Goal: Use online tool/utility: Utilize a website feature to perform a specific function

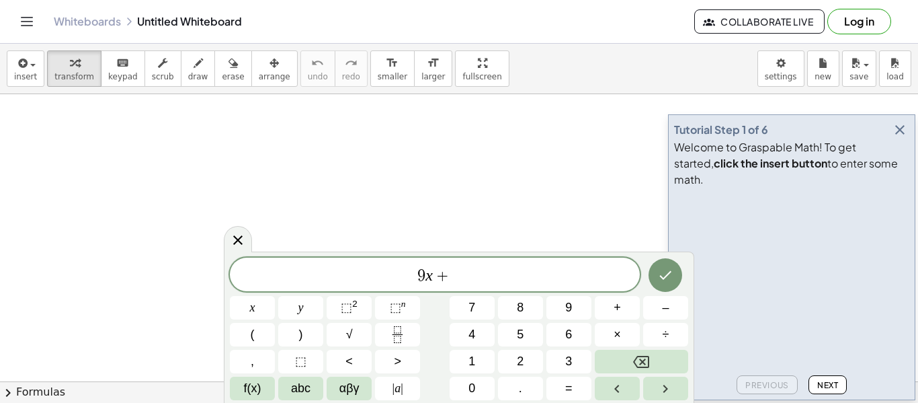
scroll to position [4, 0]
click at [671, 271] on icon "Done" at bounding box center [665, 274] width 16 height 16
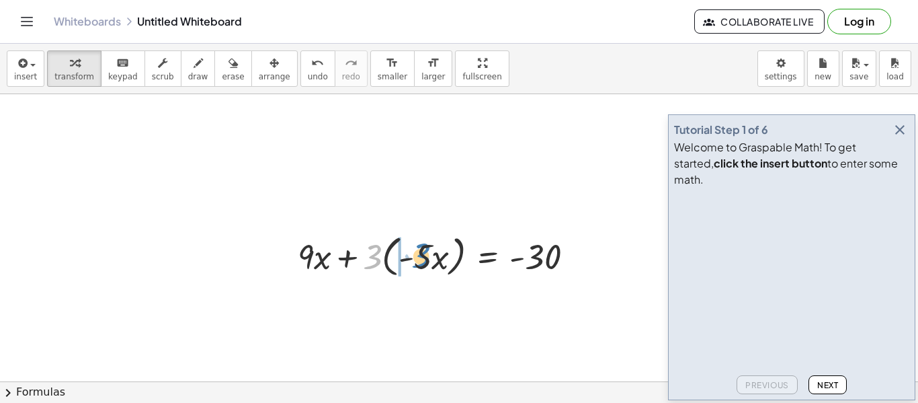
drag, startPoint x: 371, startPoint y: 263, endPoint x: 417, endPoint y: 261, distance: 46.4
click at [417, 261] on div at bounding box center [441, 255] width 300 height 51
drag, startPoint x: 370, startPoint y: 261, endPoint x: 413, endPoint y: 257, distance: 43.9
click at [413, 257] on div at bounding box center [441, 255] width 300 height 51
drag, startPoint x: 371, startPoint y: 260, endPoint x: 414, endPoint y: 267, distance: 43.5
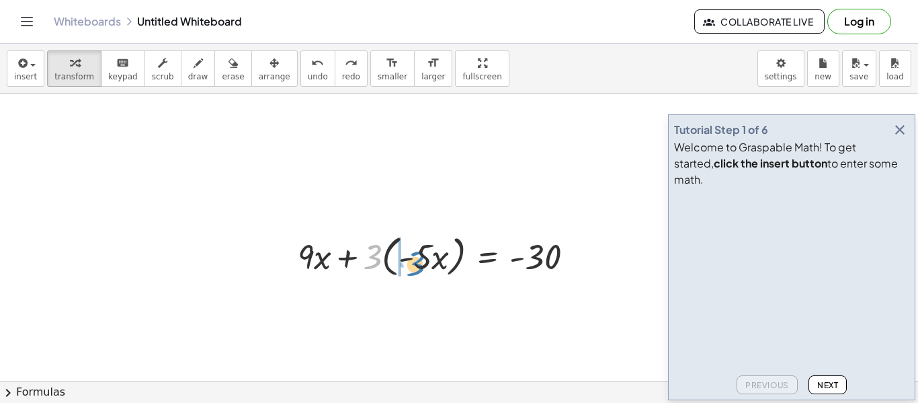
click at [414, 267] on div at bounding box center [441, 255] width 300 height 51
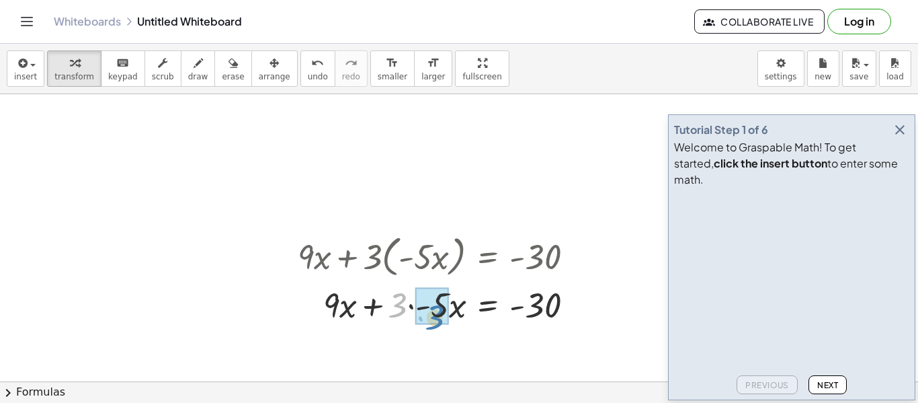
drag, startPoint x: 404, startPoint y: 308, endPoint x: 442, endPoint y: 320, distance: 39.5
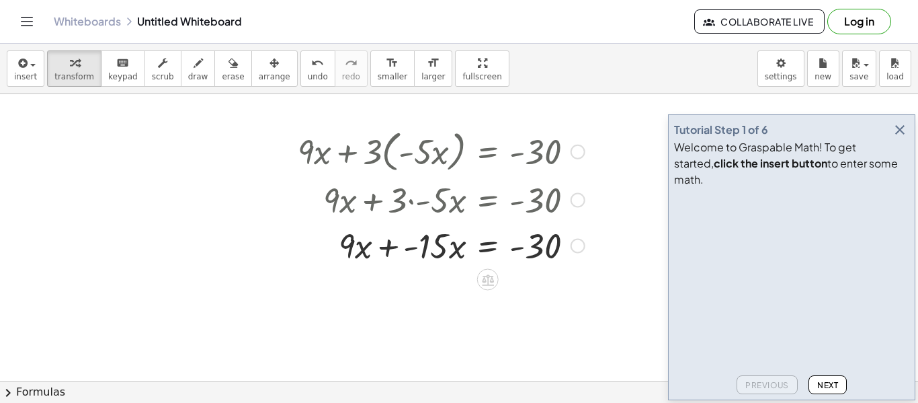
scroll to position [108, 0]
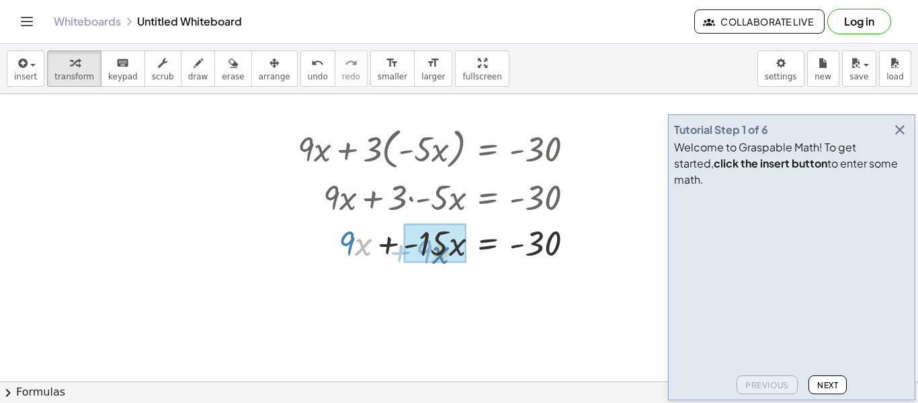
drag, startPoint x: 357, startPoint y: 249, endPoint x: 434, endPoint y: 257, distance: 77.7
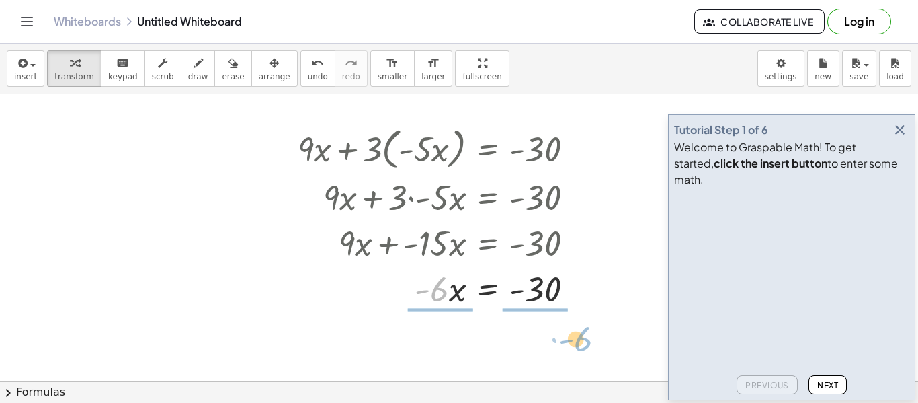
drag, startPoint x: 448, startPoint y: 292, endPoint x: 588, endPoint y: 339, distance: 148.4
click at [588, 339] on div "+ · 9 · x + · 3 · ( · - 5 · x ) = - 30 + · 9 · x + · 3 · - 5 · x = - 30 + · 9 ·…" at bounding box center [459, 317] width 918 height 661
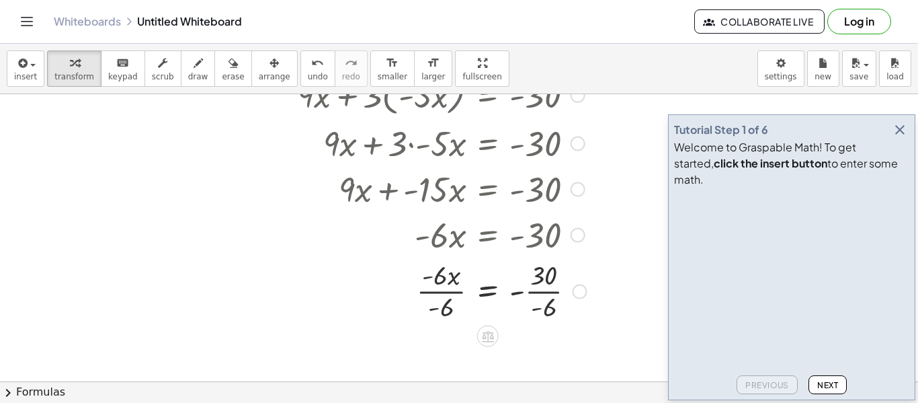
scroll to position [215, 0]
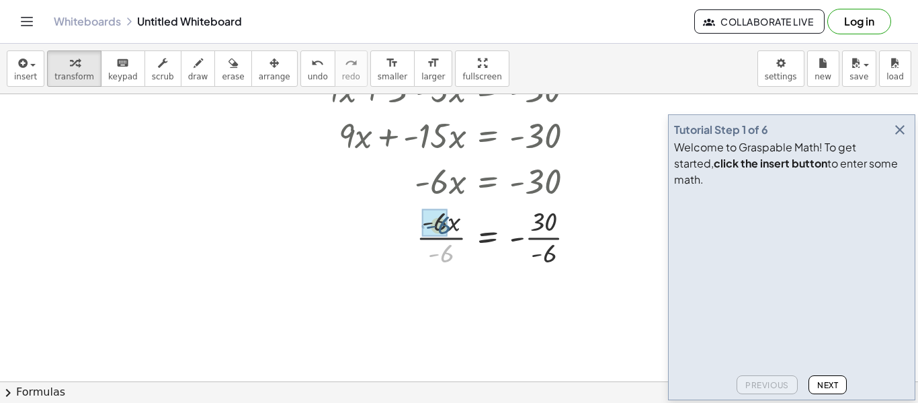
drag, startPoint x: 443, startPoint y: 254, endPoint x: 440, endPoint y: 226, distance: 28.4
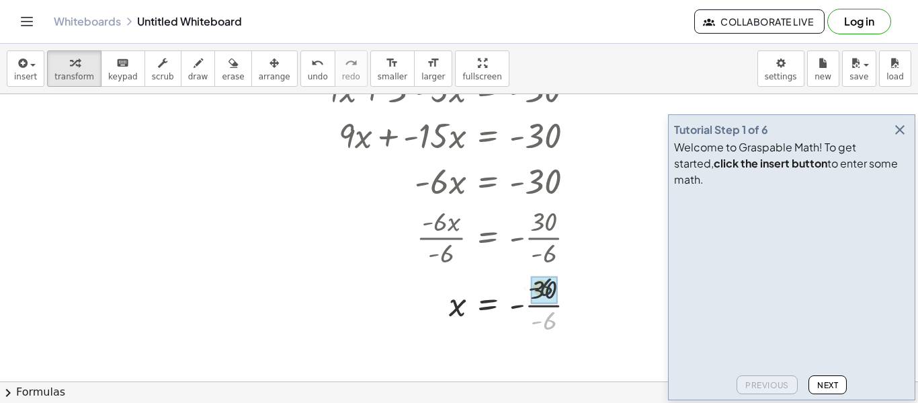
drag, startPoint x: 546, startPoint y: 320, endPoint x: 546, endPoint y: 286, distance: 34.3
drag, startPoint x: 528, startPoint y: 309, endPoint x: 507, endPoint y: 311, distance: 20.9
click at [507, 311] on div at bounding box center [442, 304] width 302 height 44
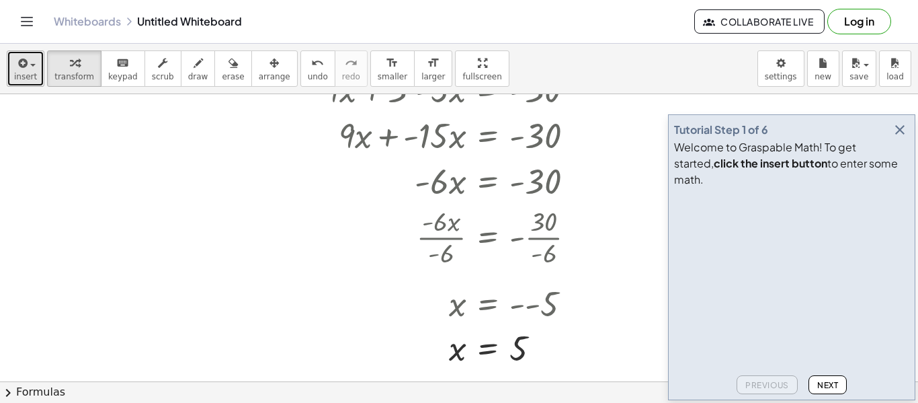
click at [40, 66] on button "insert" at bounding box center [26, 68] width 38 height 36
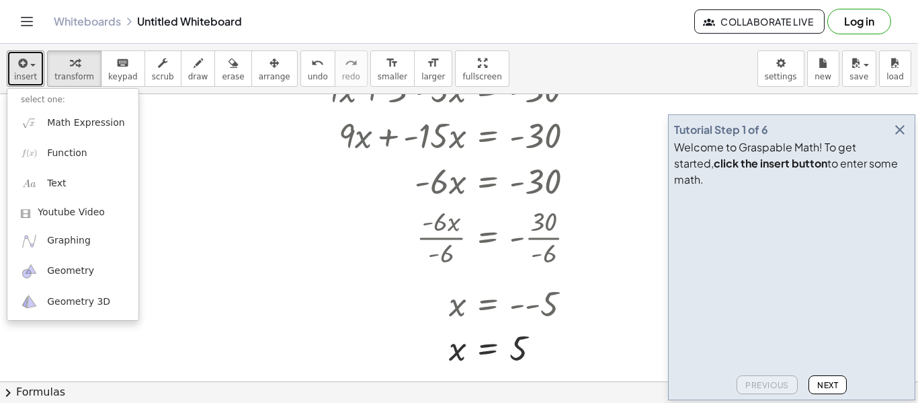
click at [168, 152] on div at bounding box center [459, 209] width 918 height 661
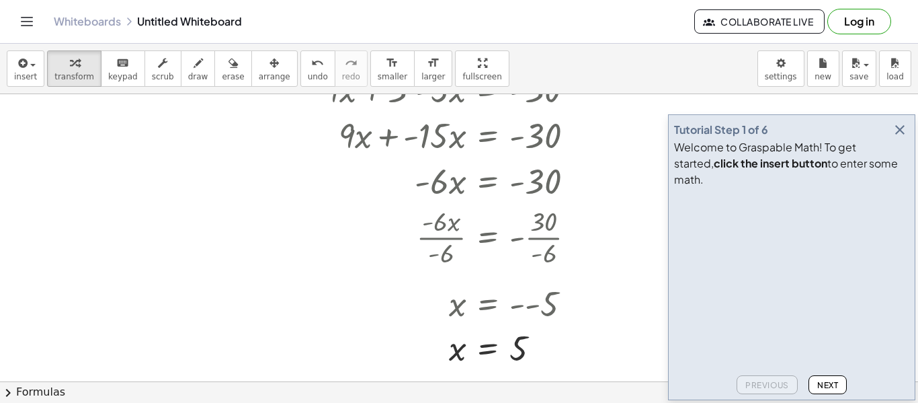
click at [456, 138] on div at bounding box center [442, 135] width 302 height 46
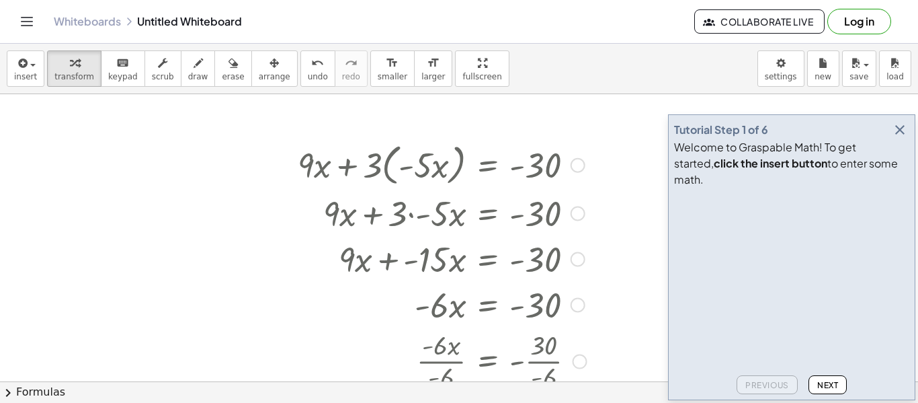
scroll to position [54, 0]
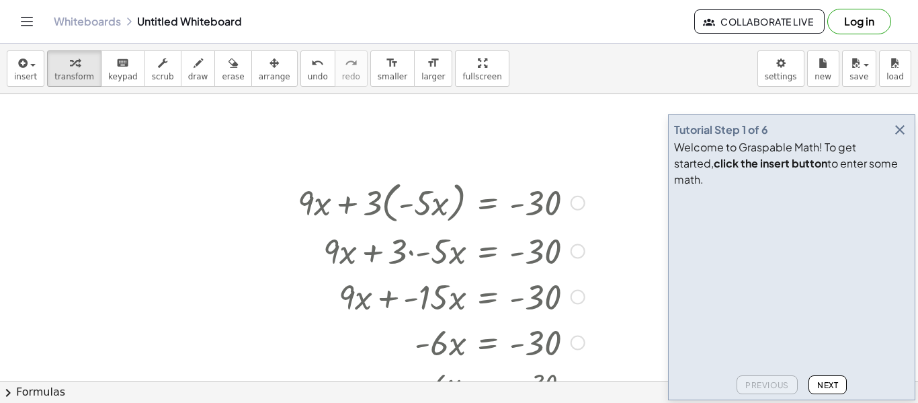
click at [581, 196] on div at bounding box center [578, 203] width 15 height 15
click at [613, 186] on span "Go back to this line" at bounding box center [646, 182] width 80 height 11
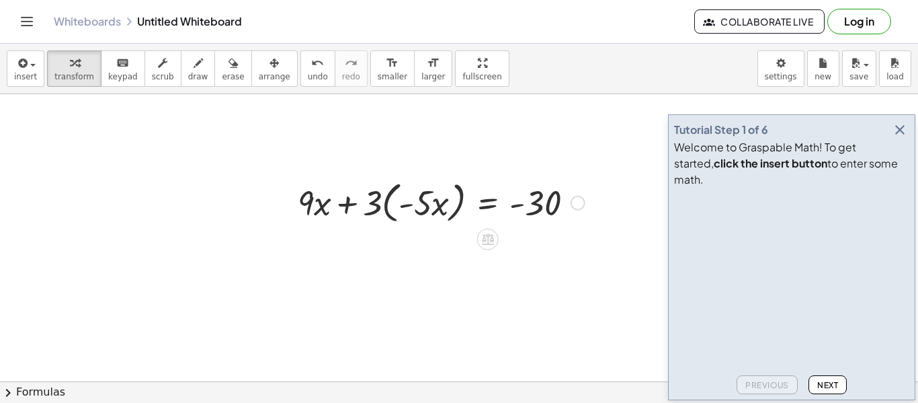
drag, startPoint x: 593, startPoint y: 229, endPoint x: 515, endPoint y: 196, distance: 84.6
click at [515, 196] on div "+ · 9 · x + · 3 · ( · - 5 · x ) = - 30 Go back to this line Copy line as LaTeX …" at bounding box center [436, 202] width 317 height 58
click at [214, 71] on button "erase" at bounding box center [232, 68] width 37 height 36
drag, startPoint x: 240, startPoint y: 106, endPoint x: 328, endPoint y: 171, distance: 109.2
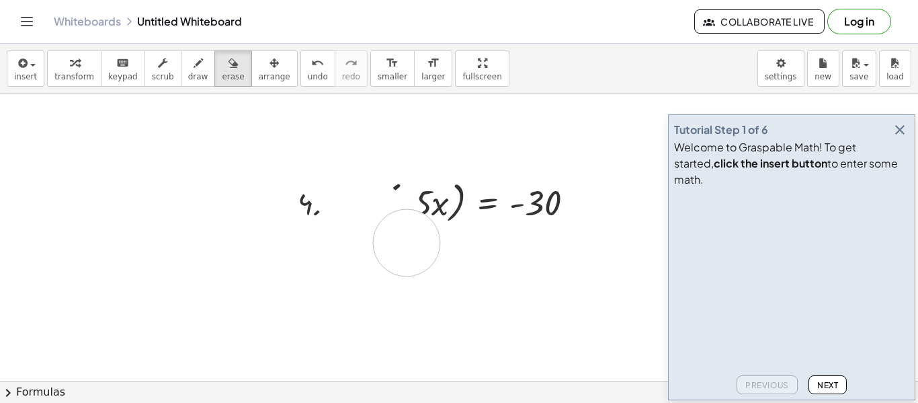
drag, startPoint x: 328, startPoint y: 171, endPoint x: 407, endPoint y: 243, distance: 106.6
click at [407, 243] on div at bounding box center [459, 370] width 918 height 661
drag, startPoint x: 317, startPoint y: 202, endPoint x: 446, endPoint y: 194, distance: 129.3
click at [446, 194] on div at bounding box center [459, 370] width 918 height 661
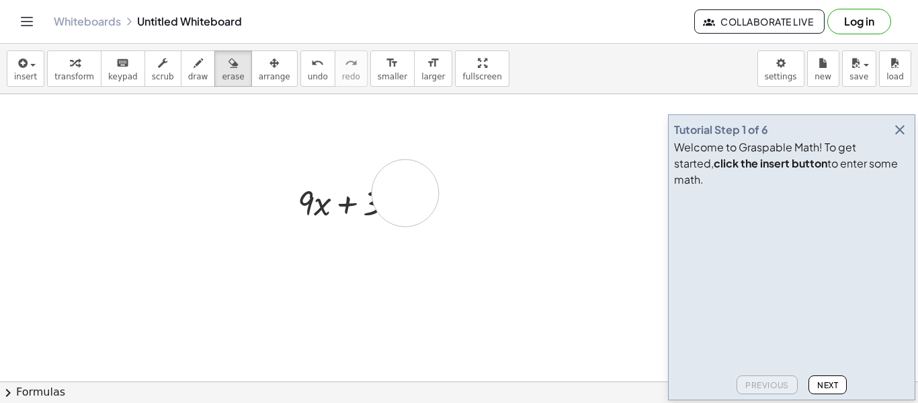
drag, startPoint x: 571, startPoint y: 224, endPoint x: 345, endPoint y: 199, distance: 227.2
click at [345, 199] on div at bounding box center [459, 370] width 918 height 661
click at [897, 138] on icon "button" at bounding box center [900, 130] width 16 height 16
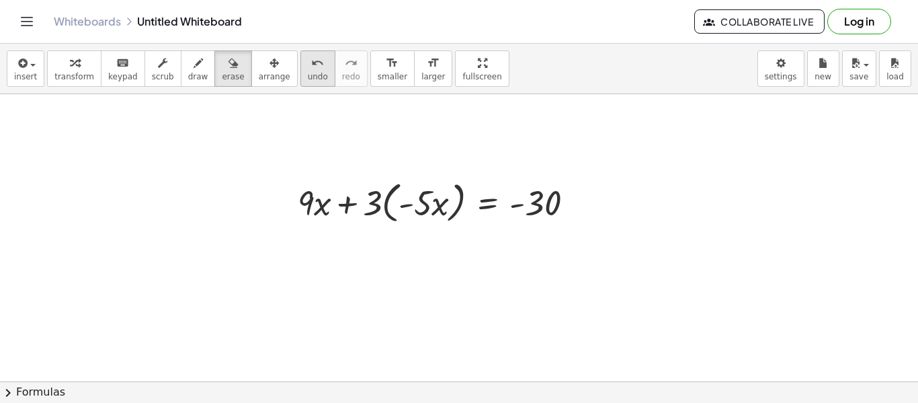
click at [300, 67] on button "undo undo" at bounding box center [317, 68] width 35 height 36
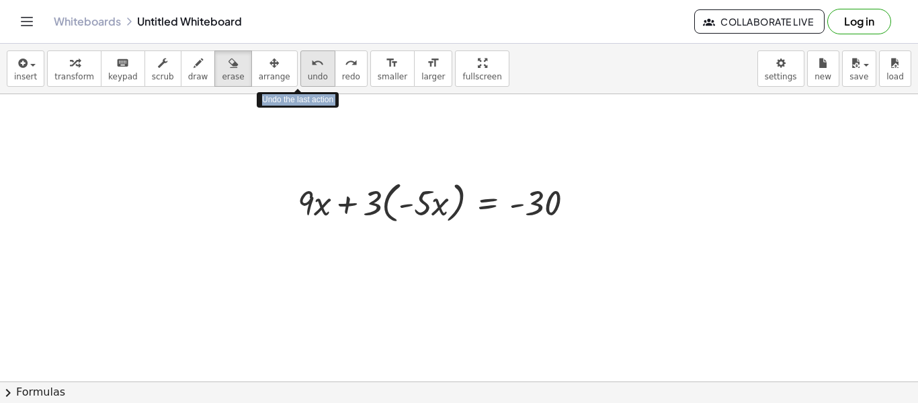
click at [300, 67] on button "undo undo" at bounding box center [317, 68] width 35 height 36
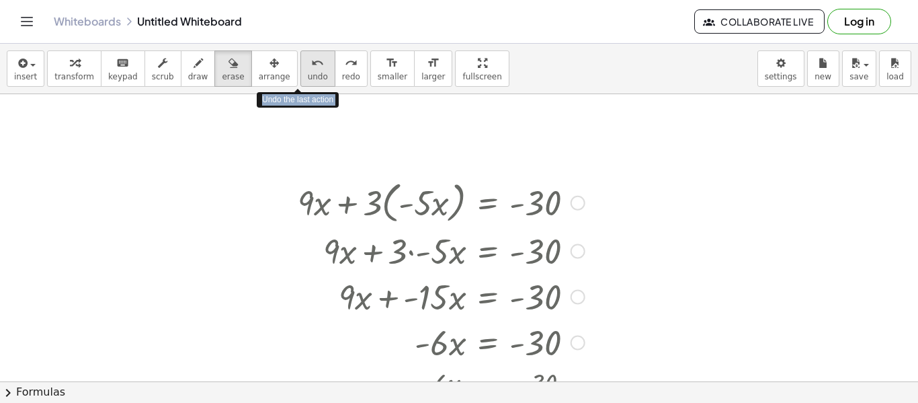
click at [300, 67] on button "undo undo" at bounding box center [317, 68] width 35 height 36
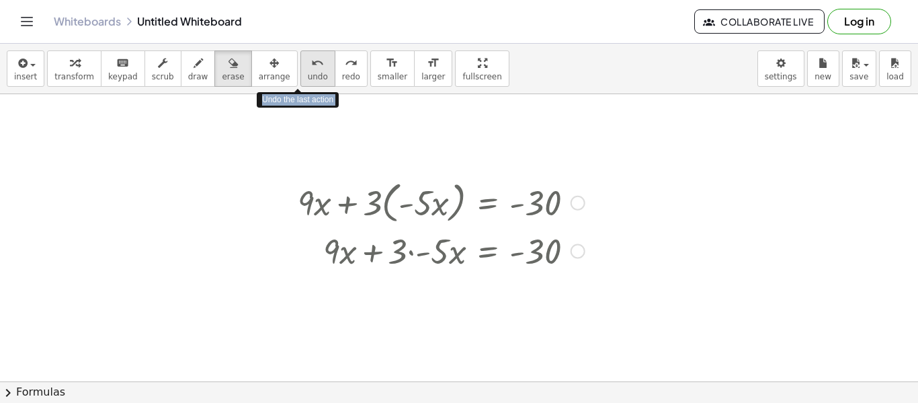
click at [300, 67] on button "undo undo" at bounding box center [317, 68] width 35 height 36
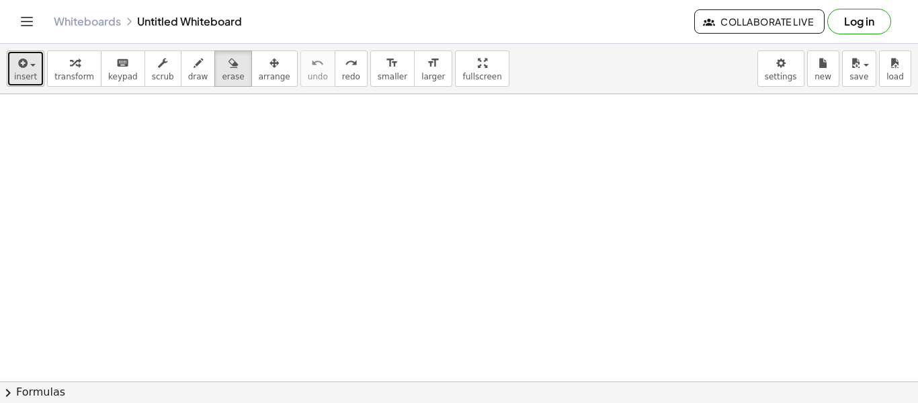
click at [22, 78] on span "insert" at bounding box center [25, 76] width 23 height 9
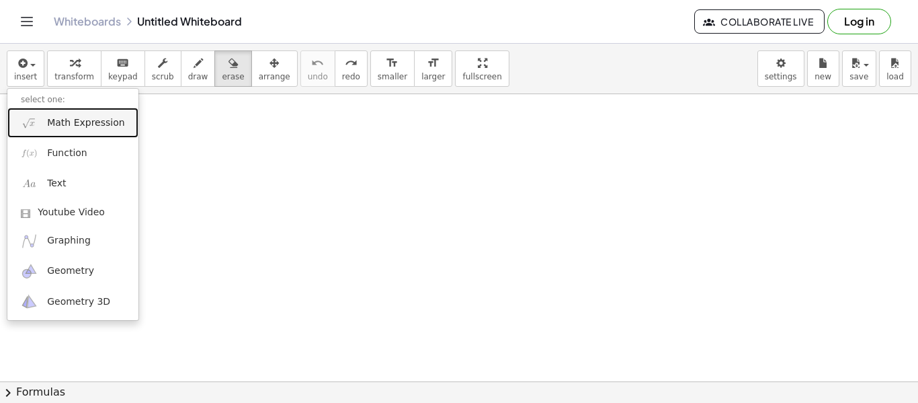
click at [61, 122] on span "Math Expression" at bounding box center [85, 122] width 77 height 13
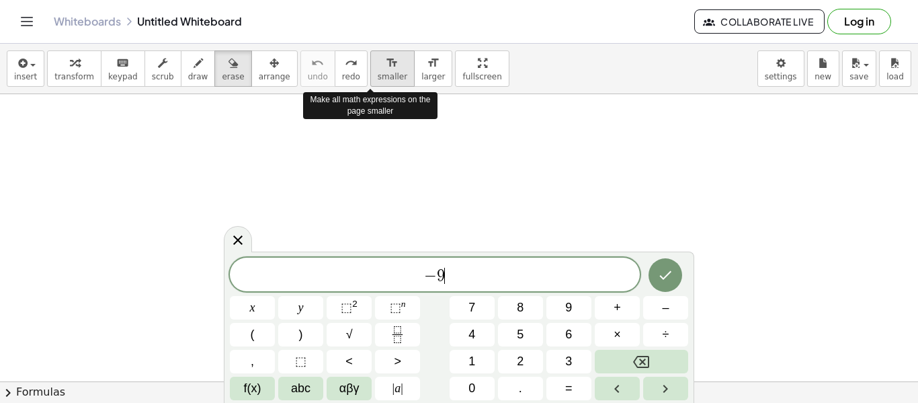
scroll to position [5, 0]
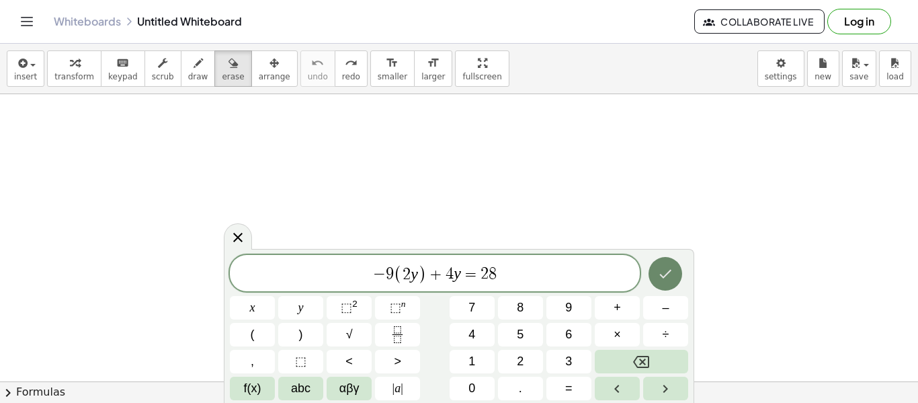
click at [672, 266] on icon "Done" at bounding box center [665, 274] width 16 height 16
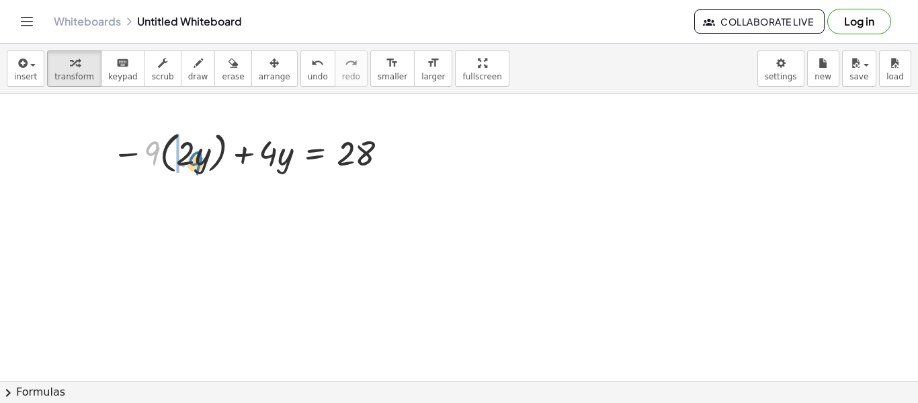
drag, startPoint x: 155, startPoint y: 151, endPoint x: 190, endPoint y: 160, distance: 36.2
click at [190, 160] on div at bounding box center [253, 151] width 294 height 51
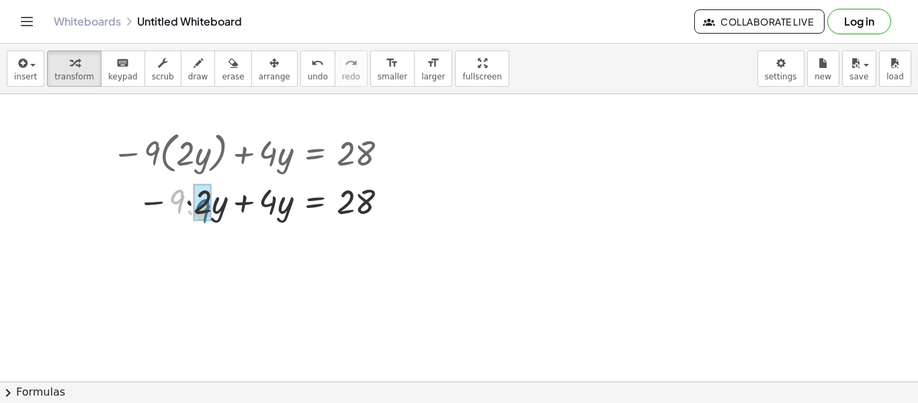
drag, startPoint x: 175, startPoint y: 194, endPoint x: 201, endPoint y: 205, distance: 28.3
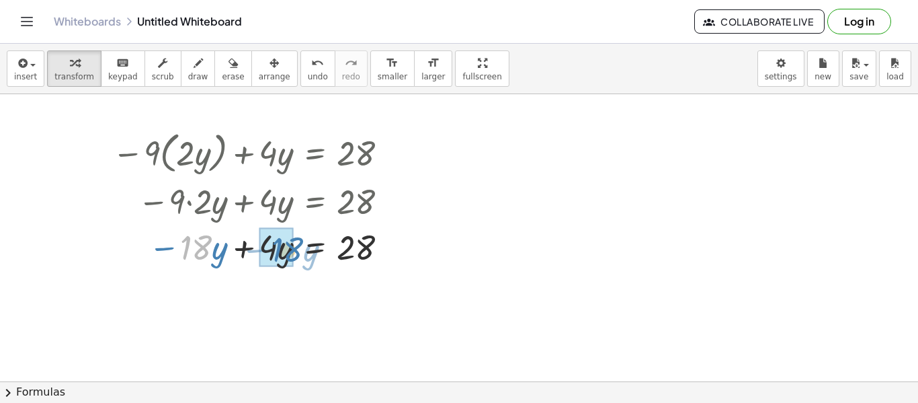
drag, startPoint x: 202, startPoint y: 255, endPoint x: 288, endPoint y: 259, distance: 86.8
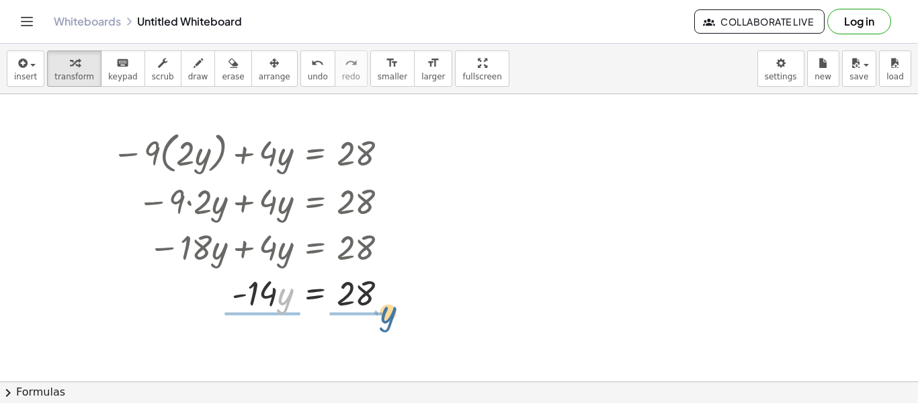
drag, startPoint x: 283, startPoint y: 297, endPoint x: 382, endPoint y: 313, distance: 100.0
drag, startPoint x: 267, startPoint y: 298, endPoint x: 350, endPoint y: 334, distance: 90.9
click at [350, 334] on div "− · 9 · ( · 2 · y ) + · 4 · y = 28 − · 9 · 2 · y + · 4 · y = 28 − · 18 · y + · …" at bounding box center [459, 370] width 918 height 661
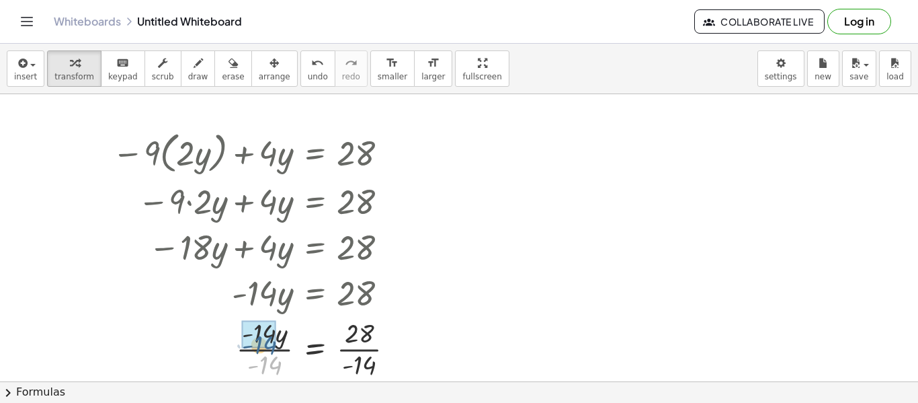
drag, startPoint x: 266, startPoint y: 369, endPoint x: 261, endPoint y: 348, distance: 21.5
click at [261, 348] on div at bounding box center [259, 347] width 307 height 67
drag, startPoint x: 358, startPoint y: 368, endPoint x: 359, endPoint y: 332, distance: 36.3
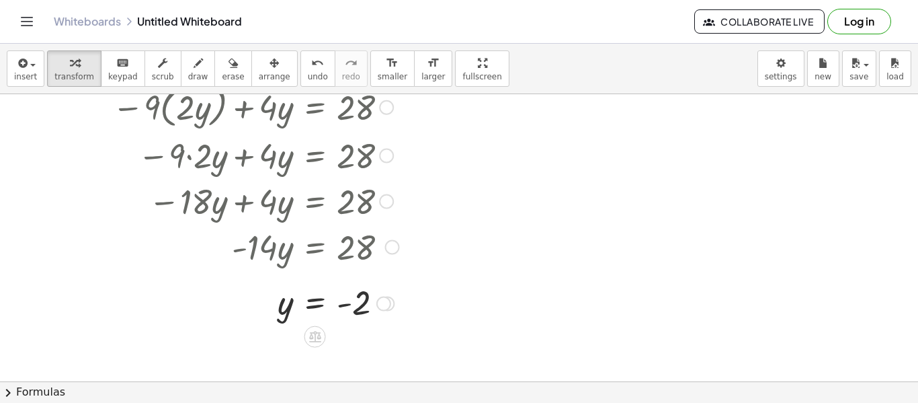
scroll to position [104, 0]
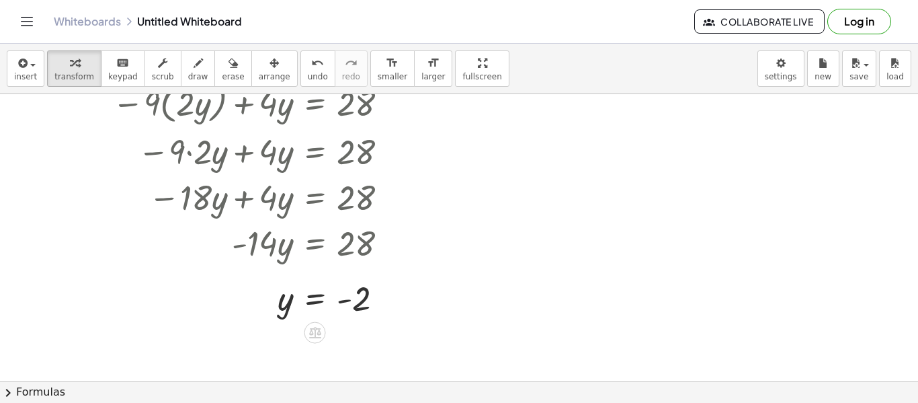
click at [43, 75] on div "insert select one: Math Expression Function Text Youtube Video Graphing Geometr…" at bounding box center [459, 69] width 918 height 50
click at [19, 65] on icon "button" at bounding box center [21, 63] width 12 height 16
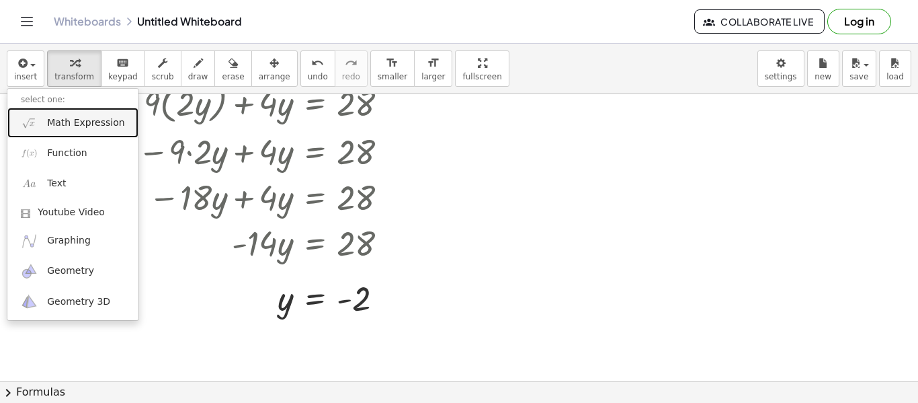
click at [93, 128] on span "Math Expression" at bounding box center [85, 122] width 77 height 13
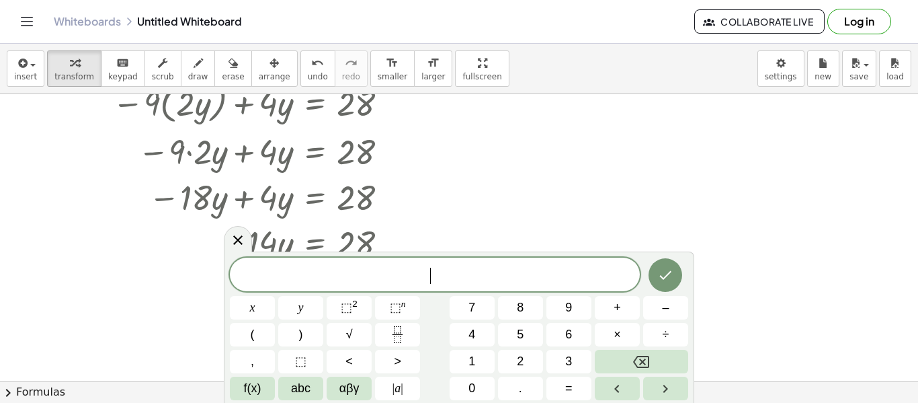
scroll to position [6, 0]
click at [442, 276] on span "− x + y = 3 0 x , e q u a l s , 7 , y x = 7 y ​" at bounding box center [435, 275] width 410 height 19
click at [442, 276] on span "− x + y = 3 0 x , e q ​ u a l s , 7 , y x = 7 y" at bounding box center [435, 275] width 410 height 19
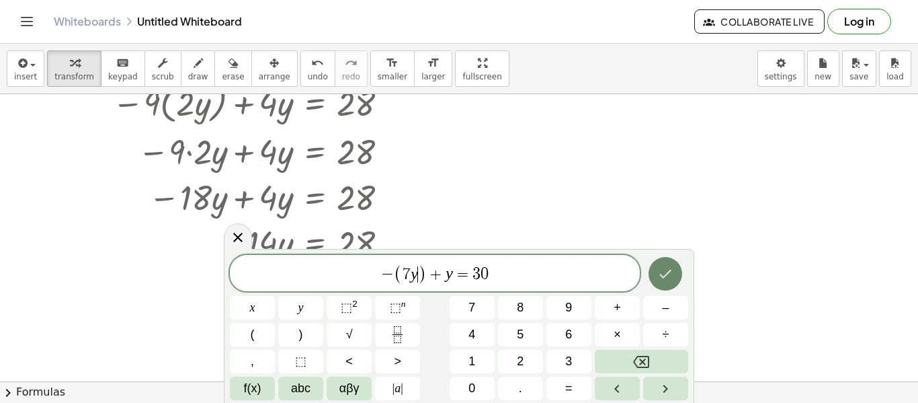
click at [667, 276] on icon "Done" at bounding box center [665, 274] width 16 height 16
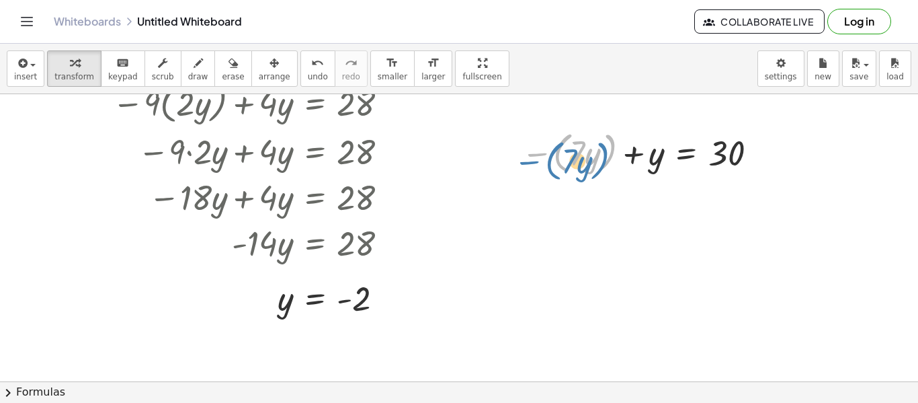
drag, startPoint x: 542, startPoint y: 155, endPoint x: 529, endPoint y: 163, distance: 15.1
click at [529, 163] on div at bounding box center [642, 151] width 254 height 51
drag, startPoint x: 530, startPoint y: 157, endPoint x: 507, endPoint y: 160, distance: 23.0
click at [507, 160] on div "− ( · 7 · y ) − ( · 7 · y ) + y = 30" at bounding box center [636, 152] width 271 height 58
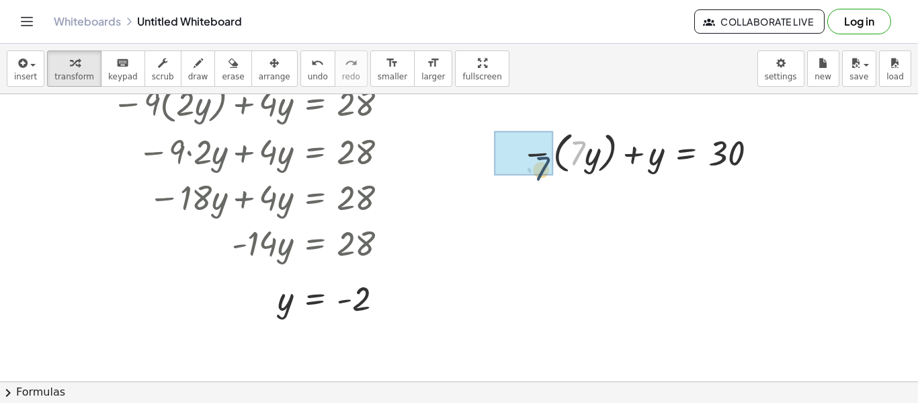
drag, startPoint x: 580, startPoint y: 146, endPoint x: 540, endPoint y: 158, distance: 41.5
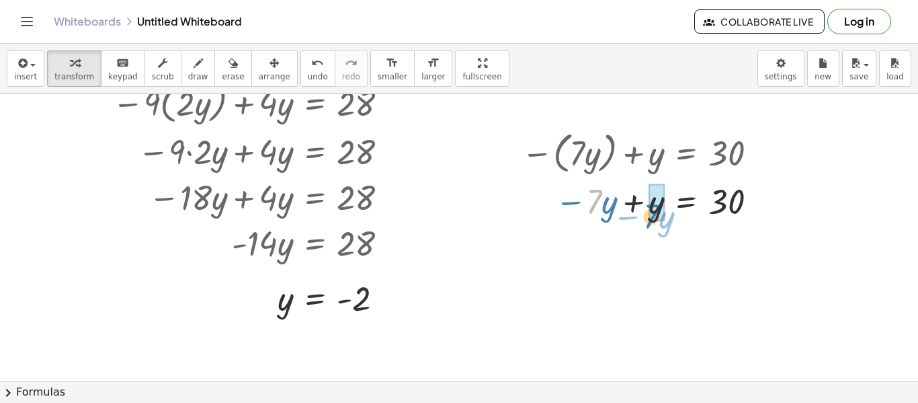
drag, startPoint x: 598, startPoint y: 201, endPoint x: 655, endPoint y: 216, distance: 59.0
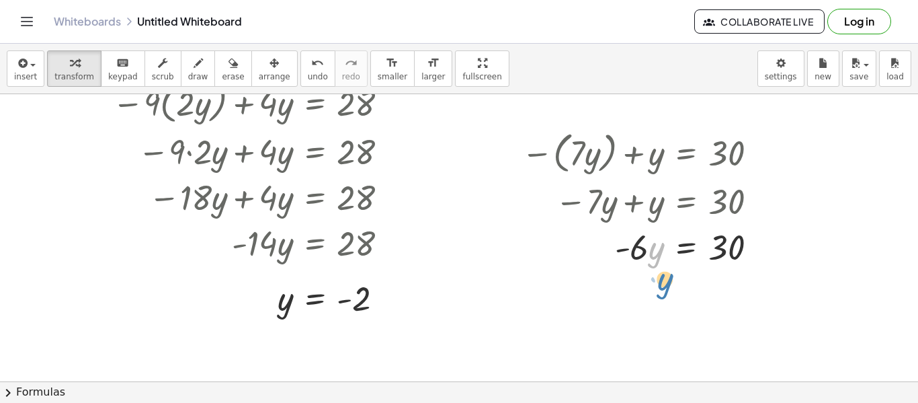
drag, startPoint x: 651, startPoint y: 253, endPoint x: 655, endPoint y: 282, distance: 29.3
drag, startPoint x: 637, startPoint y: 252, endPoint x: 735, endPoint y: 277, distance: 101.2
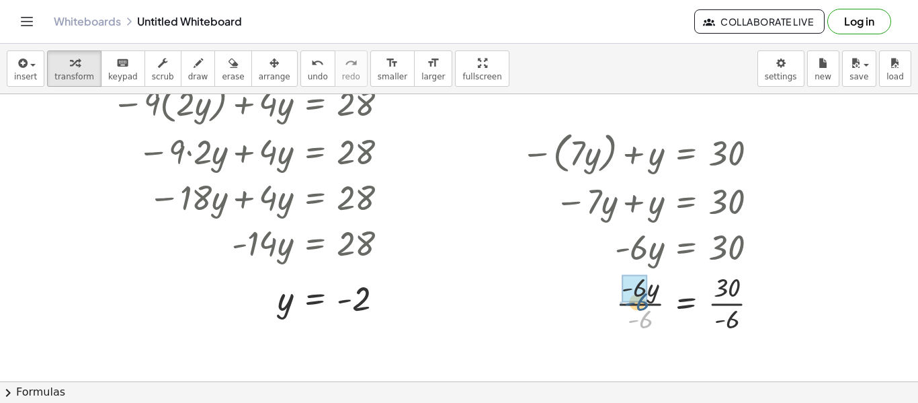
drag, startPoint x: 646, startPoint y: 315, endPoint x: 643, endPoint y: 298, distance: 17.1
drag, startPoint x: 731, startPoint y: 328, endPoint x: 726, endPoint y: 296, distance: 32.7
click at [777, 73] on body "Graspable Math Activities Get Started Activity Bank Assigned Work Classes White…" at bounding box center [459, 201] width 918 height 403
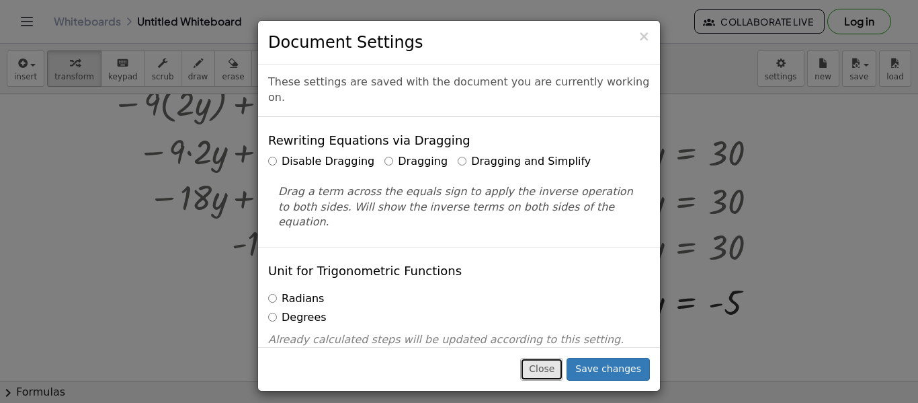
click at [563, 368] on button "Close" at bounding box center [541, 369] width 43 height 23
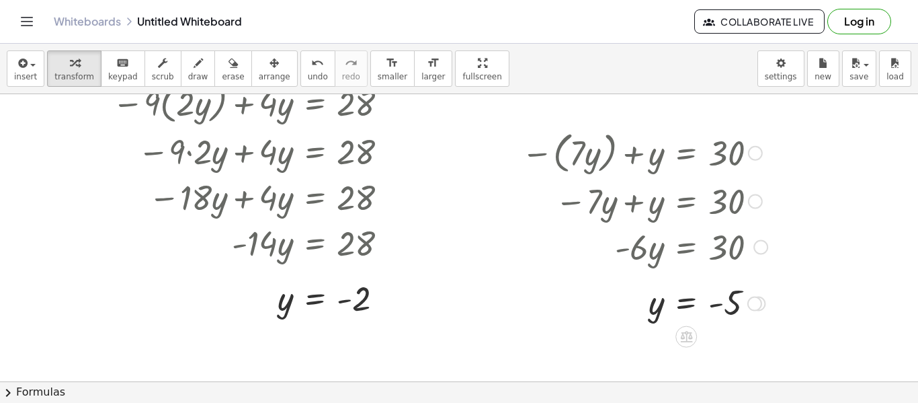
click at [588, 304] on div at bounding box center [644, 302] width 259 height 44
click at [222, 60] on div "button" at bounding box center [233, 62] width 22 height 16
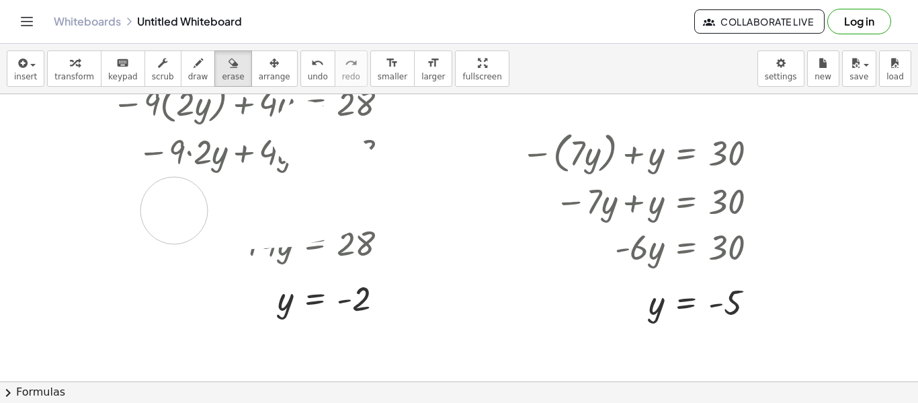
drag, startPoint x: 305, startPoint y: 134, endPoint x: 169, endPoint y: 206, distance: 153.6
click at [169, 206] on div at bounding box center [459, 321] width 918 height 661
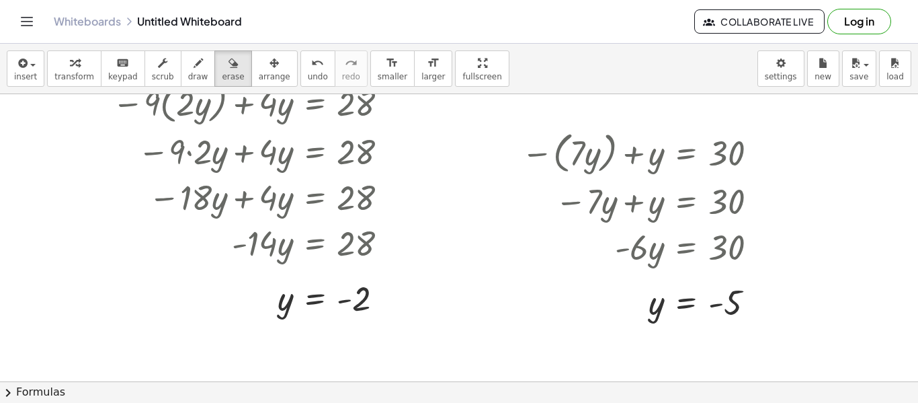
click at [302, 153] on div at bounding box center [459, 321] width 918 height 661
click at [29, 15] on icon "Toggle navigation" at bounding box center [27, 21] width 16 height 16
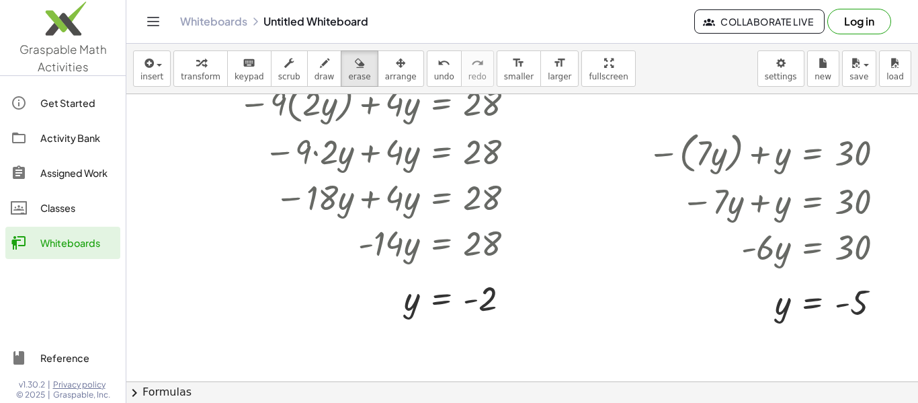
click at [147, 21] on icon "Toggle navigation" at bounding box center [153, 21] width 16 height 16
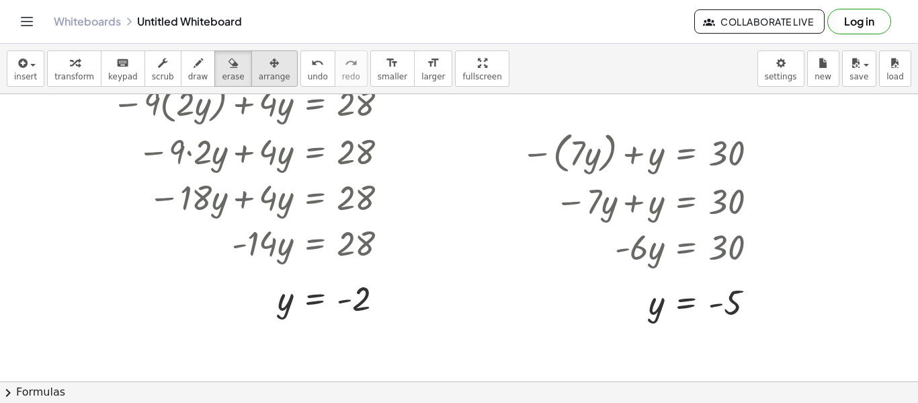
click at [257, 82] on button "arrange" at bounding box center [274, 68] width 46 height 36
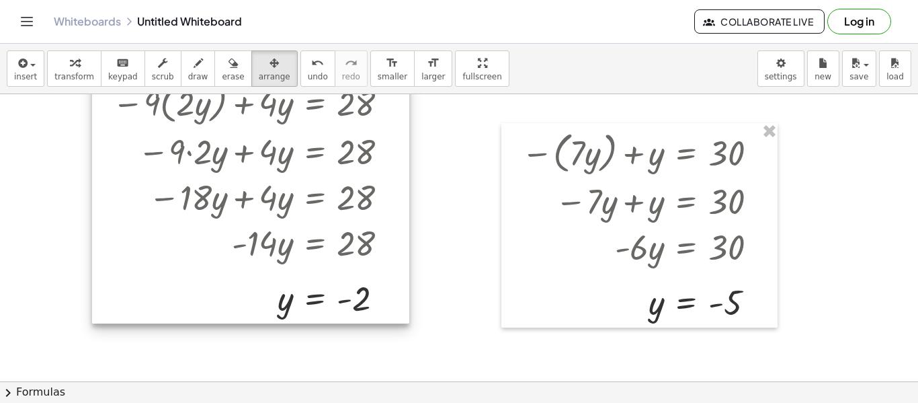
click at [317, 171] on div at bounding box center [250, 198] width 317 height 250
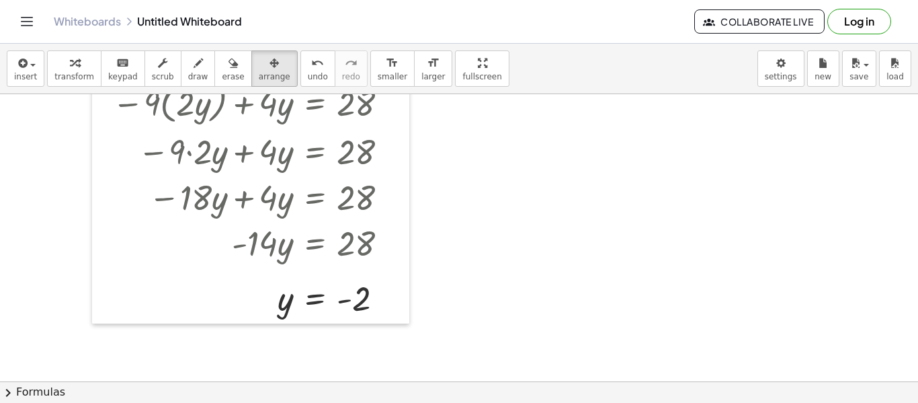
scroll to position [27, 0]
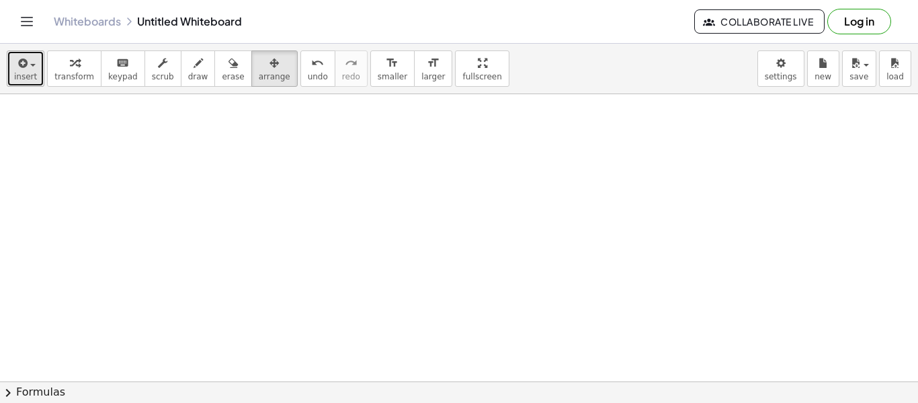
click at [32, 66] on span "button" at bounding box center [32, 65] width 5 height 3
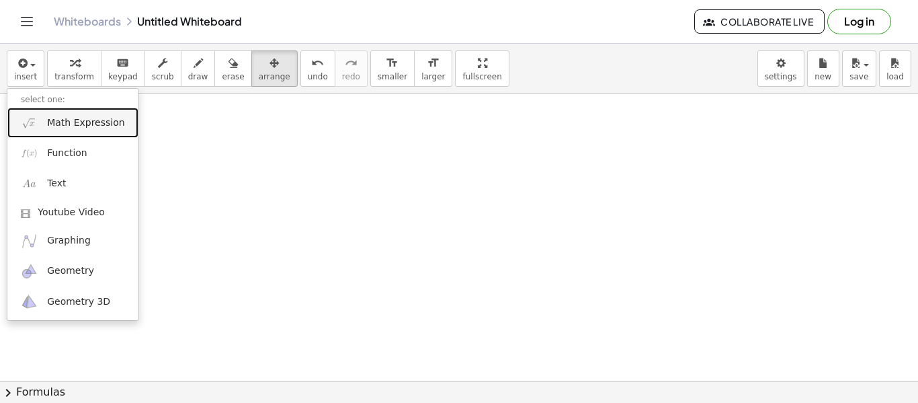
click at [65, 120] on span "Math Expression" at bounding box center [85, 122] width 77 height 13
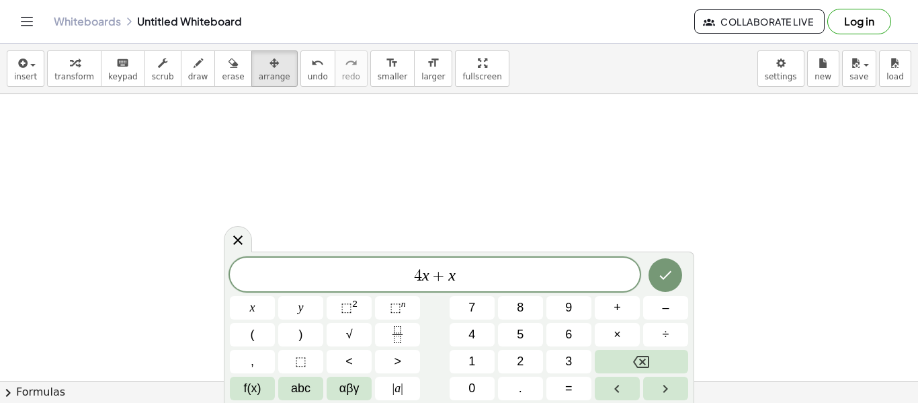
scroll to position [15, 0]
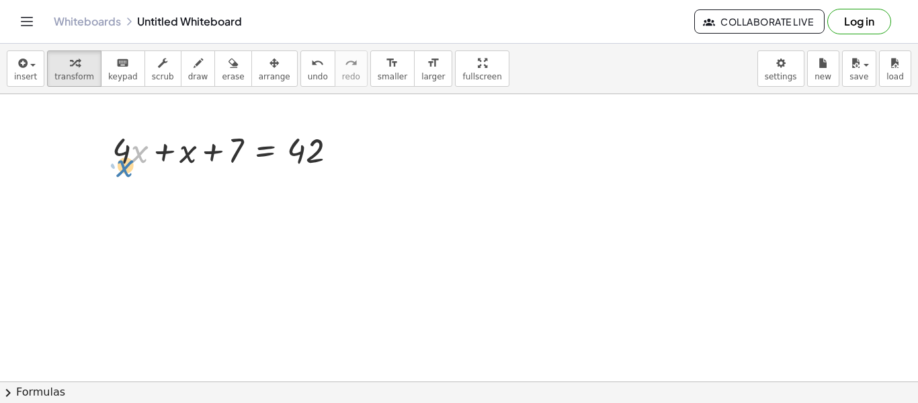
drag, startPoint x: 136, startPoint y: 151, endPoint x: 126, endPoint y: 165, distance: 17.3
click at [126, 165] on div at bounding box center [230, 149] width 249 height 46
drag, startPoint x: 128, startPoint y: 155, endPoint x: 186, endPoint y: 161, distance: 57.4
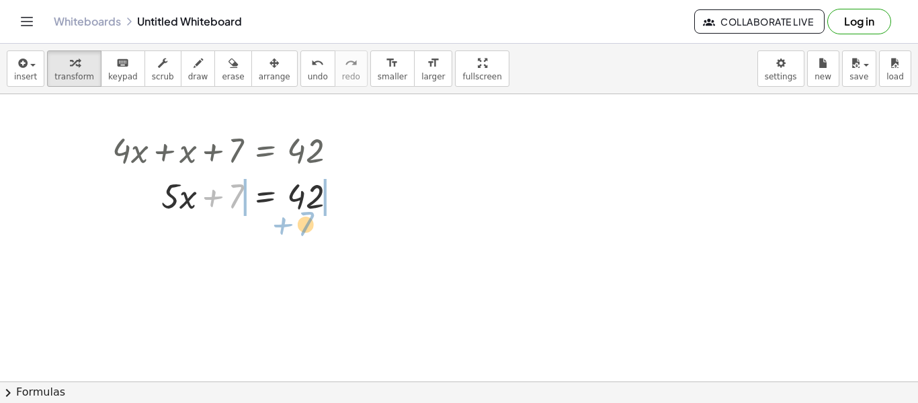
drag, startPoint x: 233, startPoint y: 202, endPoint x: 302, endPoint y: 229, distance: 75.1
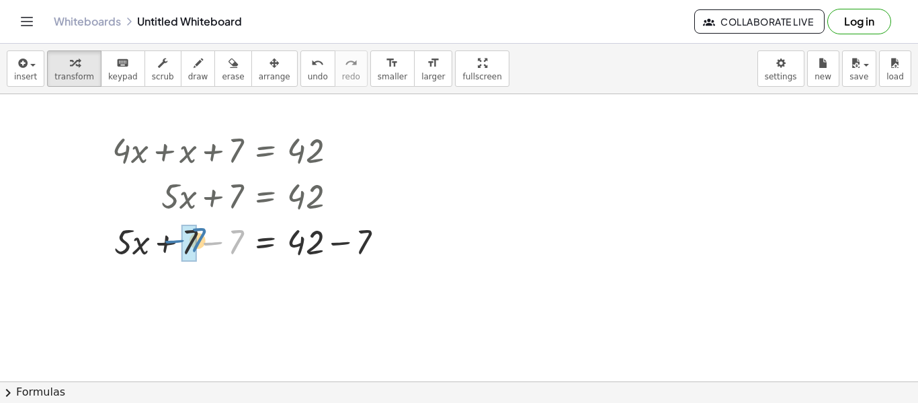
drag, startPoint x: 234, startPoint y: 247, endPoint x: 194, endPoint y: 247, distance: 39.7
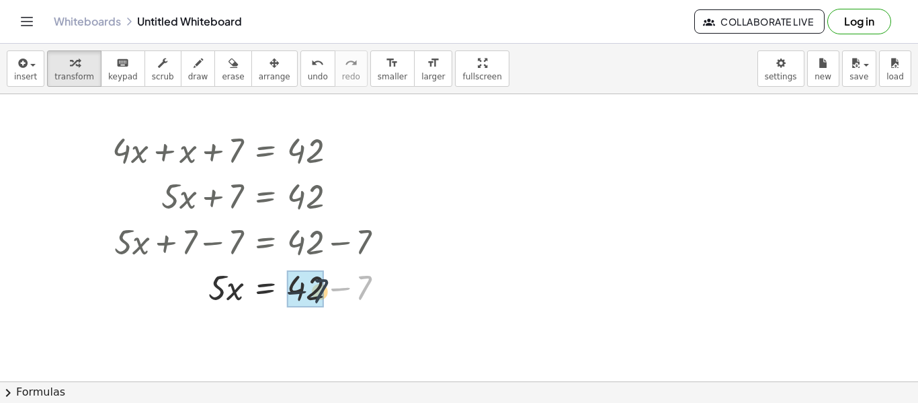
drag, startPoint x: 360, startPoint y: 287, endPoint x: 313, endPoint y: 291, distance: 47.2
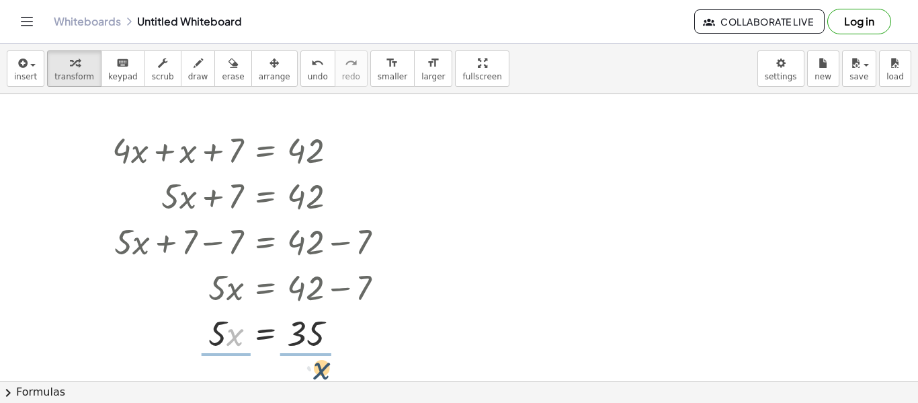
drag, startPoint x: 228, startPoint y: 341, endPoint x: 313, endPoint y: 368, distance: 88.9
drag, startPoint x: 229, startPoint y: 323, endPoint x: 227, endPoint y: 333, distance: 9.5
click at [227, 333] on div at bounding box center [254, 331] width 296 height 67
drag, startPoint x: 214, startPoint y: 329, endPoint x: 310, endPoint y: 362, distance: 101.6
drag, startPoint x: 229, startPoint y: 352, endPoint x: 222, endPoint y: 318, distance: 34.9
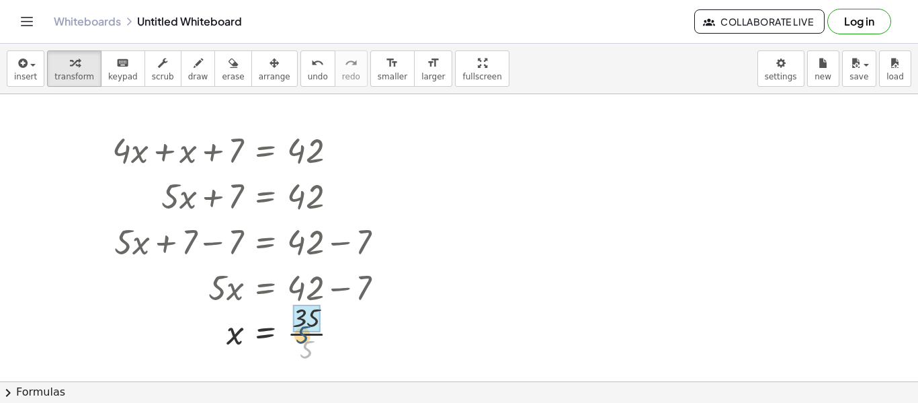
drag, startPoint x: 305, startPoint y: 348, endPoint x: 299, endPoint y: 326, distance: 22.3
click at [270, 60] on icon "button" at bounding box center [274, 63] width 9 height 16
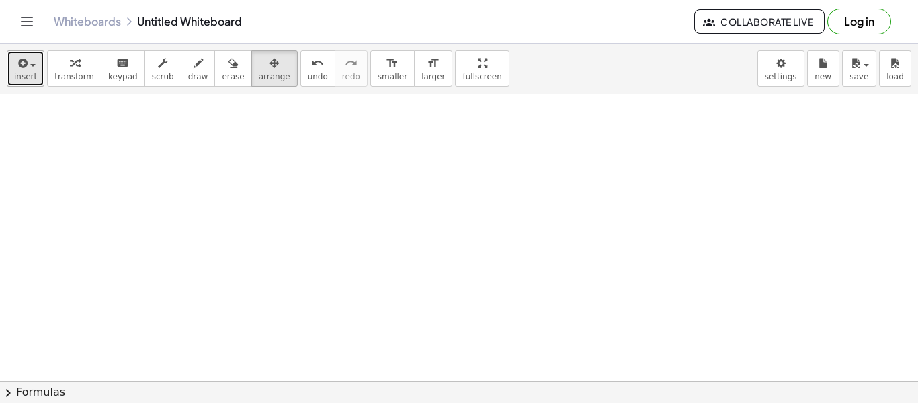
click at [25, 70] on icon "button" at bounding box center [21, 63] width 12 height 16
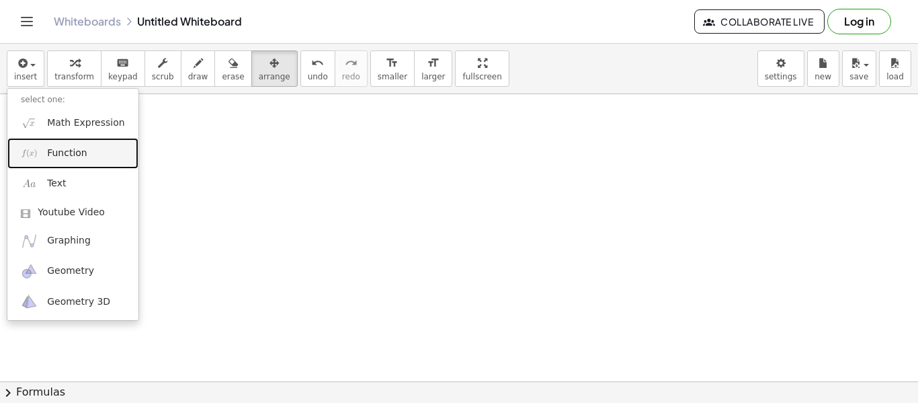
click at [76, 147] on span "Function" at bounding box center [67, 153] width 40 height 13
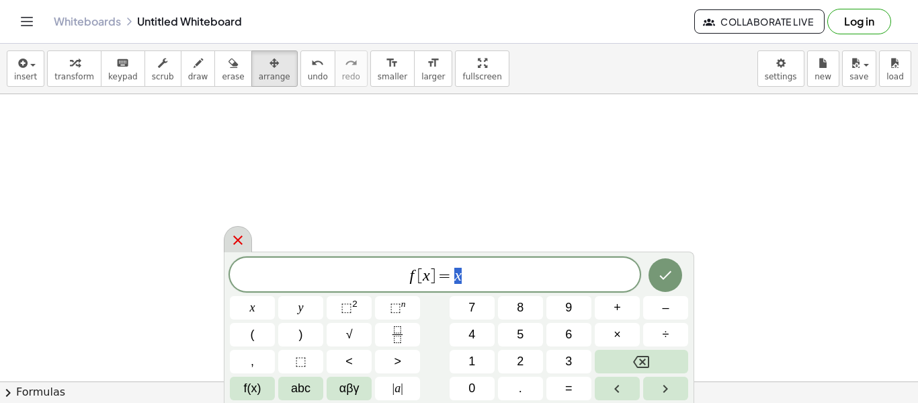
click at [240, 241] on icon at bounding box center [237, 239] width 9 height 9
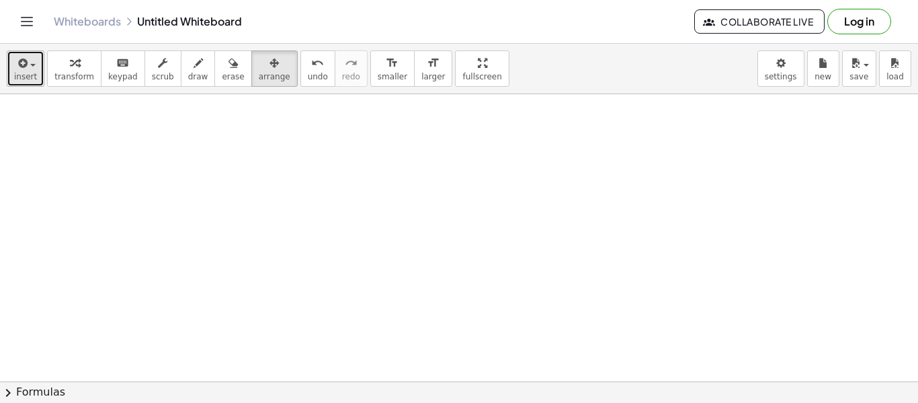
click at [28, 60] on span "button" at bounding box center [29, 64] width 3 height 9
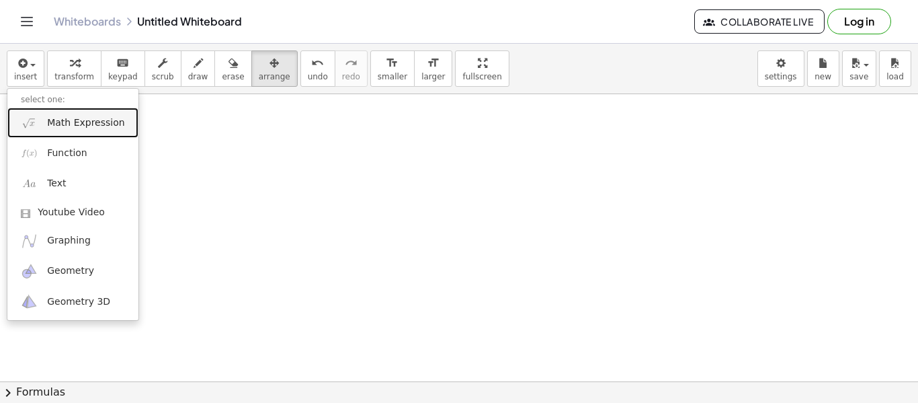
click at [67, 133] on link "Math Expression" at bounding box center [72, 123] width 131 height 30
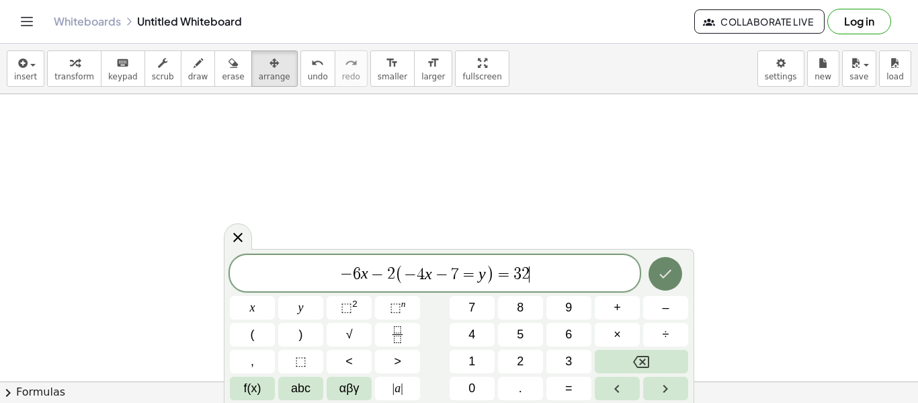
click at [659, 288] on button "Done" at bounding box center [666, 274] width 34 height 34
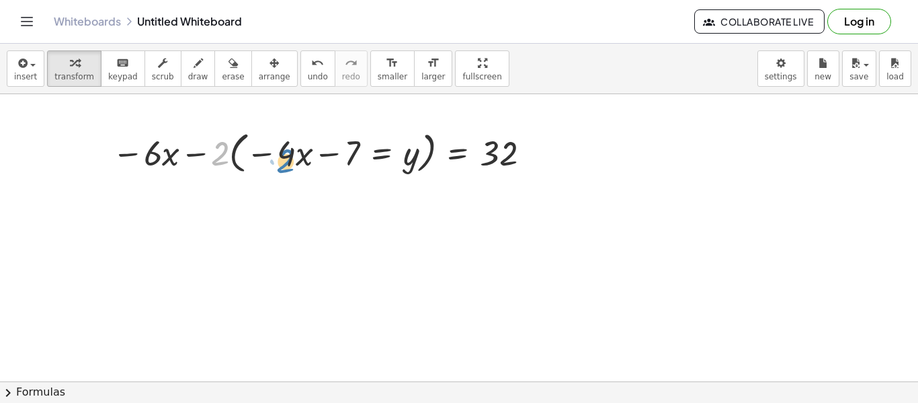
drag, startPoint x: 216, startPoint y: 156, endPoint x: 272, endPoint y: 160, distance: 56.6
click at [272, 160] on div at bounding box center [324, 151] width 436 height 51
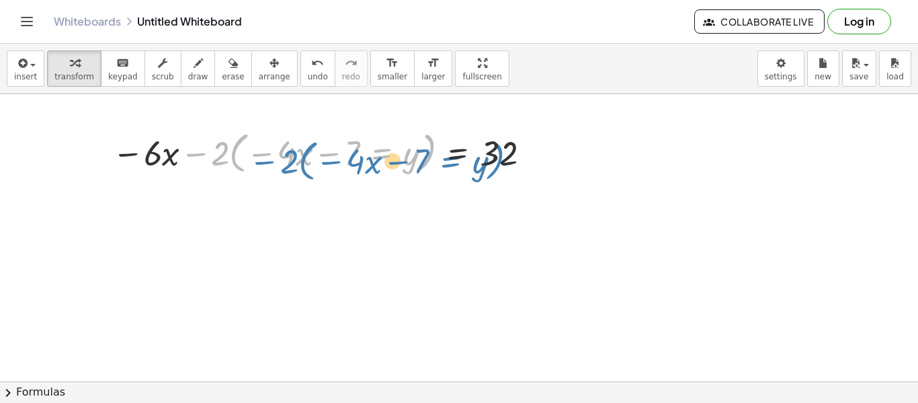
drag, startPoint x: 201, startPoint y: 159, endPoint x: 270, endPoint y: 167, distance: 69.0
click at [270, 167] on div at bounding box center [324, 151] width 436 height 51
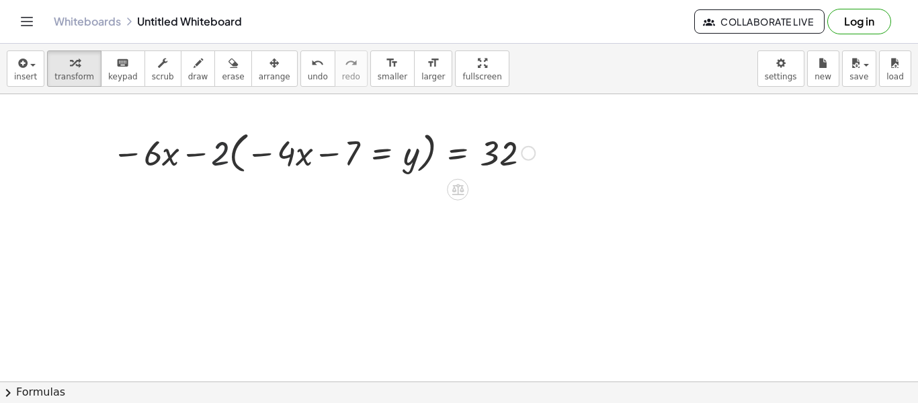
click at [215, 153] on div at bounding box center [324, 151] width 436 height 51
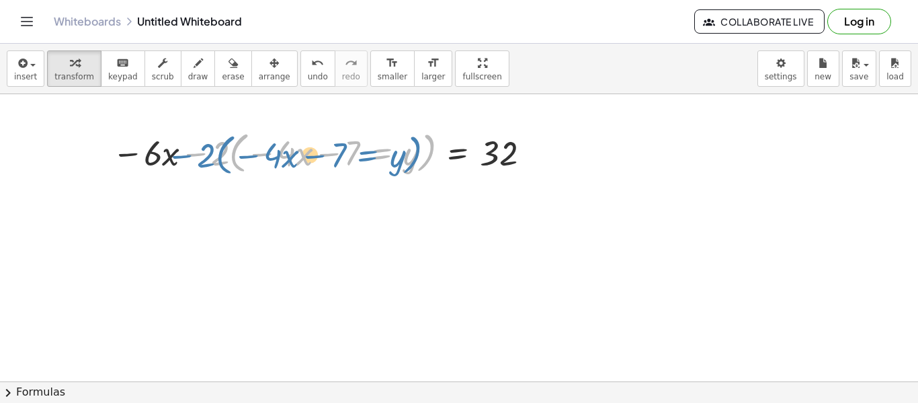
drag, startPoint x: 202, startPoint y: 153, endPoint x: 188, endPoint y: 155, distance: 14.3
click at [188, 155] on div at bounding box center [324, 151] width 436 height 51
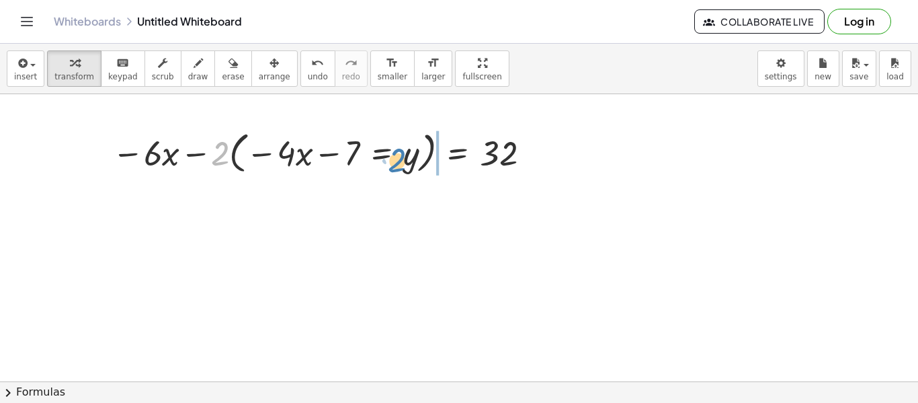
drag, startPoint x: 222, startPoint y: 157, endPoint x: 397, endPoint y: 163, distance: 174.8
click at [397, 163] on div at bounding box center [324, 151] width 436 height 51
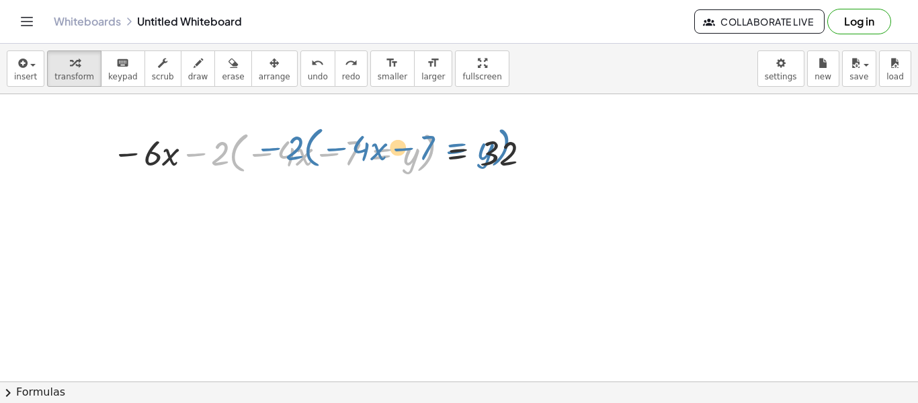
drag, startPoint x: 200, startPoint y: 152, endPoint x: 223, endPoint y: 162, distance: 25.0
click at [223, 162] on div at bounding box center [324, 151] width 436 height 51
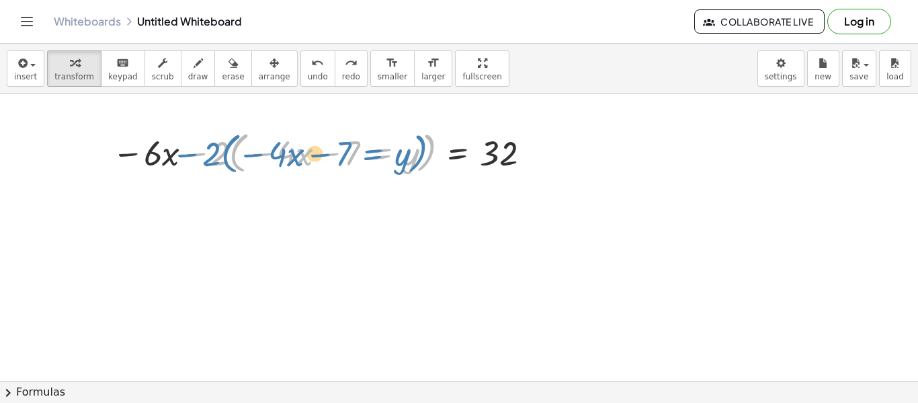
drag, startPoint x: 194, startPoint y: 155, endPoint x: 187, endPoint y: 155, distance: 7.4
click at [187, 155] on div at bounding box center [324, 151] width 436 height 51
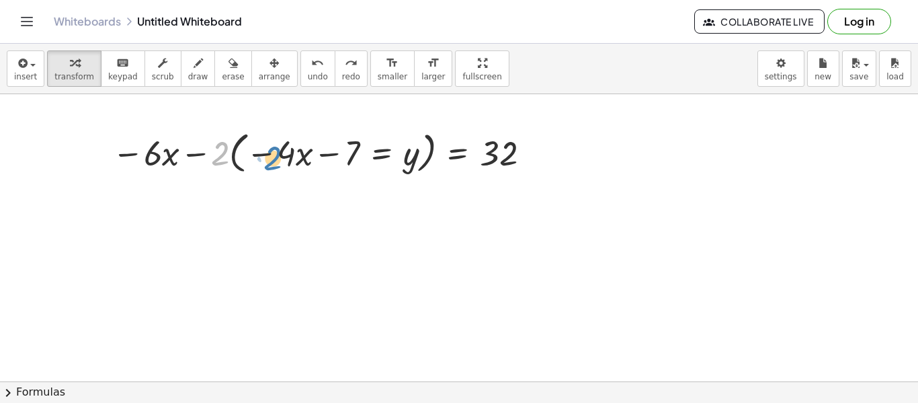
drag, startPoint x: 214, startPoint y: 155, endPoint x: 267, endPoint y: 161, distance: 52.7
click at [267, 161] on div at bounding box center [324, 151] width 436 height 51
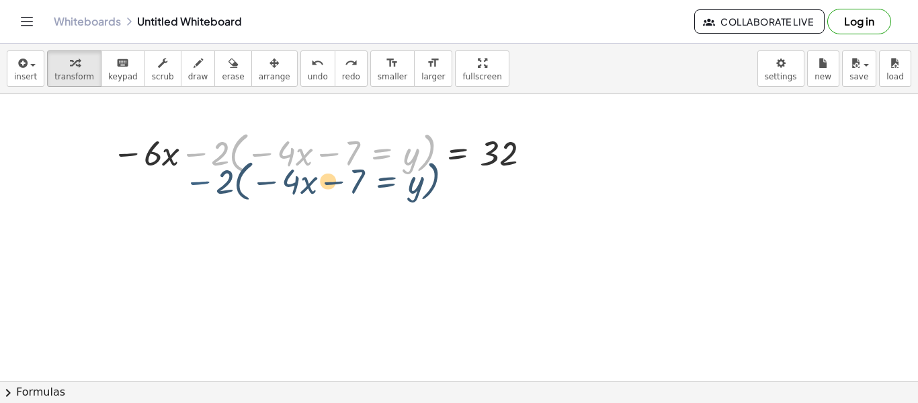
drag, startPoint x: 190, startPoint y: 157, endPoint x: 200, endPoint y: 180, distance: 25.6
click at [200, 180] on div "− · 2 · ( − · 4 · x − 7 = y ) − · 6 · x − · 2 · ( − · 4 · x − 7 = y ) = 32" at bounding box center [459, 397] width 918 height 661
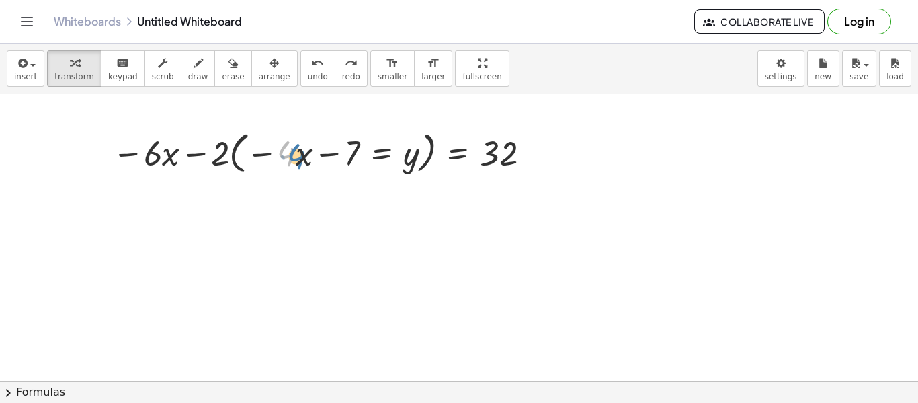
drag, startPoint x: 294, startPoint y: 155, endPoint x: 304, endPoint y: 158, distance: 10.4
click at [304, 158] on div at bounding box center [324, 151] width 436 height 51
click at [413, 164] on div at bounding box center [324, 151] width 436 height 51
click at [259, 72] on span "arrange" at bounding box center [275, 76] width 32 height 9
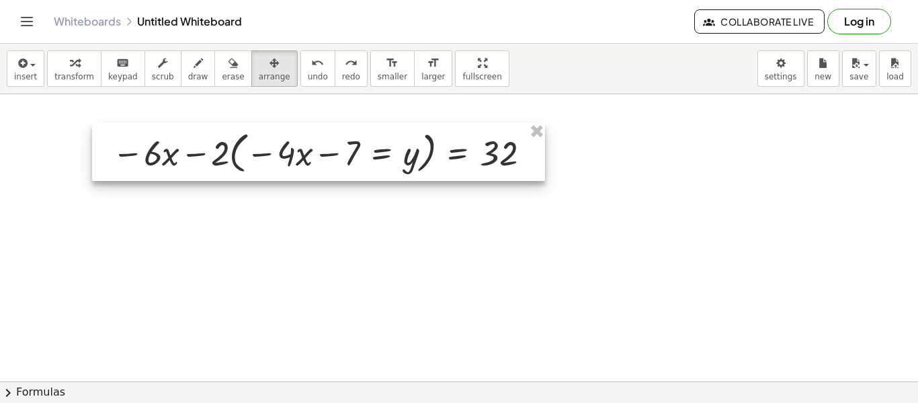
click at [317, 159] on div at bounding box center [318, 152] width 453 height 58
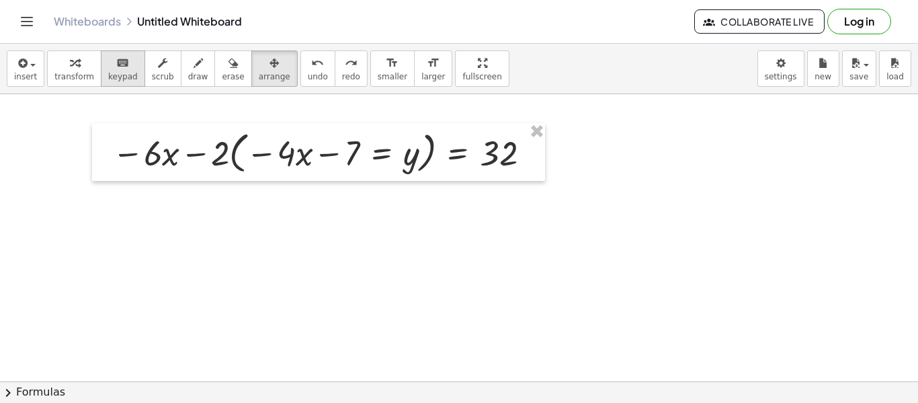
click at [126, 66] on div "keyboard" at bounding box center [123, 62] width 30 height 16
click at [321, 153] on div at bounding box center [336, 155] width 47 height 38
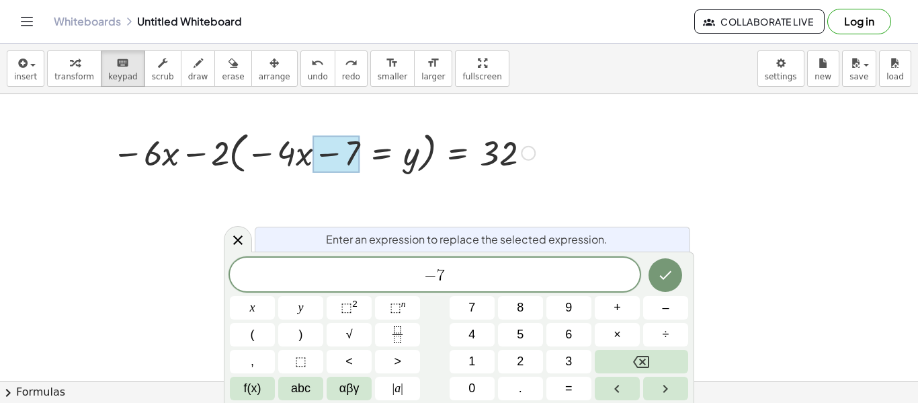
click at [407, 161] on div at bounding box center [324, 151] width 436 height 51
click at [245, 235] on icon at bounding box center [238, 240] width 16 height 16
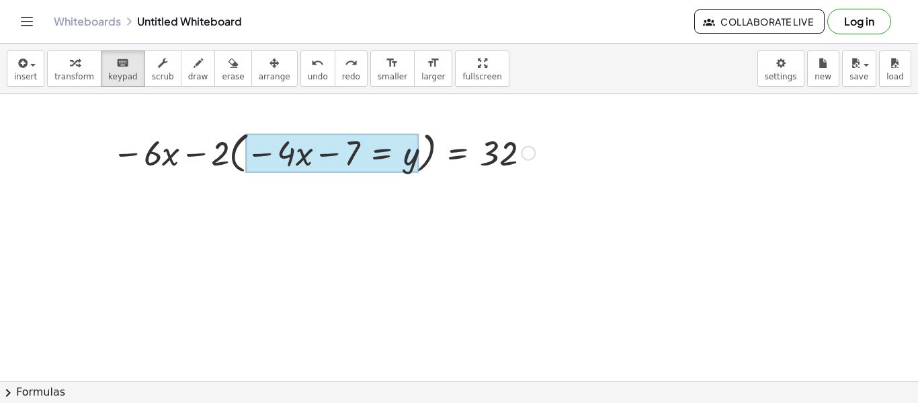
click at [380, 156] on div at bounding box center [332, 153] width 173 height 39
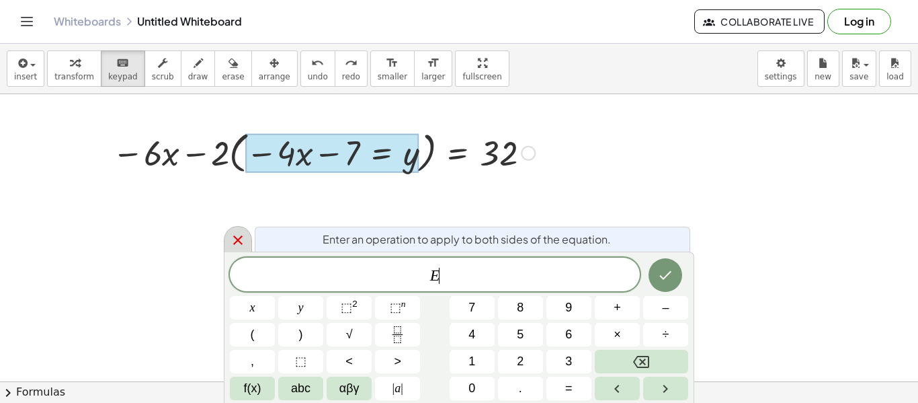
click at [241, 226] on div at bounding box center [238, 239] width 28 height 26
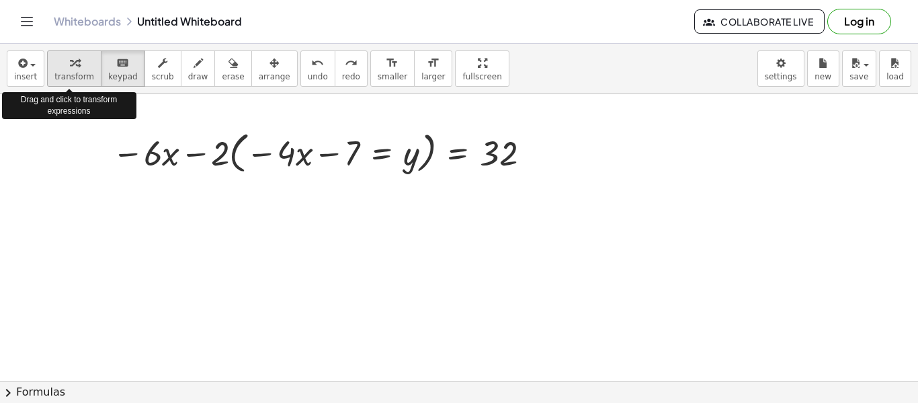
click at [83, 75] on span "transform" at bounding box center [74, 76] width 40 height 9
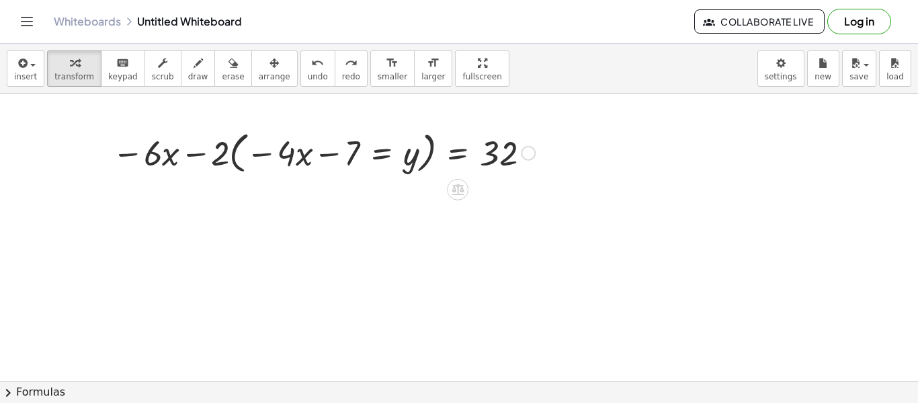
click at [385, 146] on div at bounding box center [324, 151] width 436 height 51
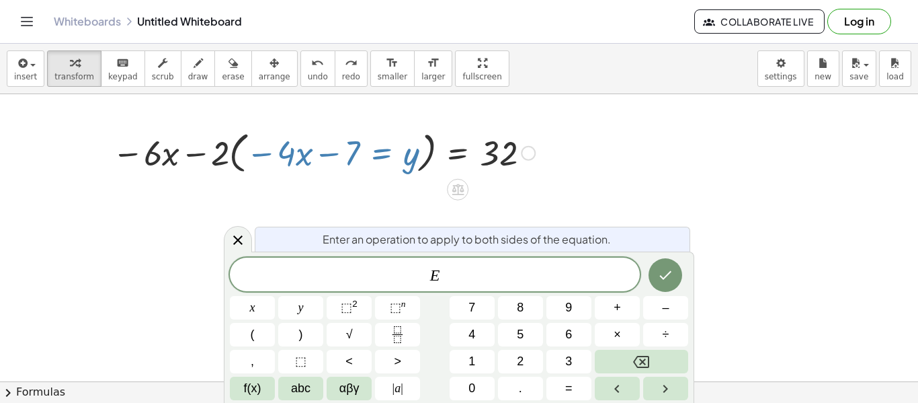
click at [415, 165] on div at bounding box center [324, 151] width 436 height 51
click at [454, 282] on span "E ​" at bounding box center [435, 275] width 410 height 19
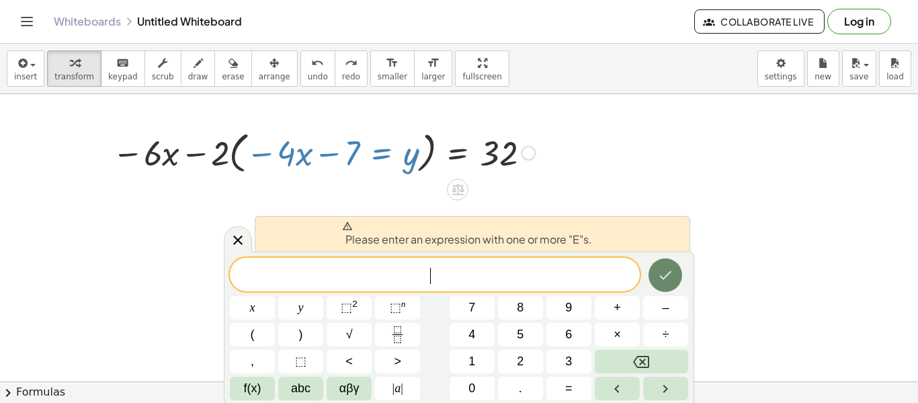
click at [657, 263] on button "Done" at bounding box center [666, 275] width 34 height 34
click at [300, 64] on button "undo undo" at bounding box center [317, 68] width 35 height 36
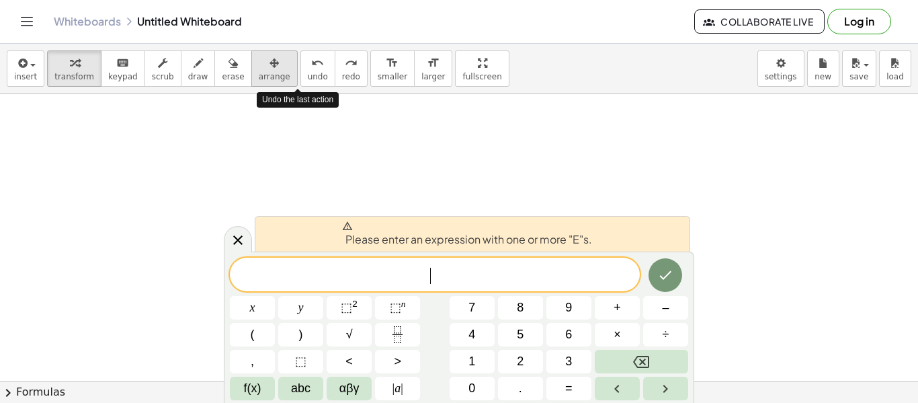
click at [265, 65] on div "button" at bounding box center [275, 62] width 32 height 16
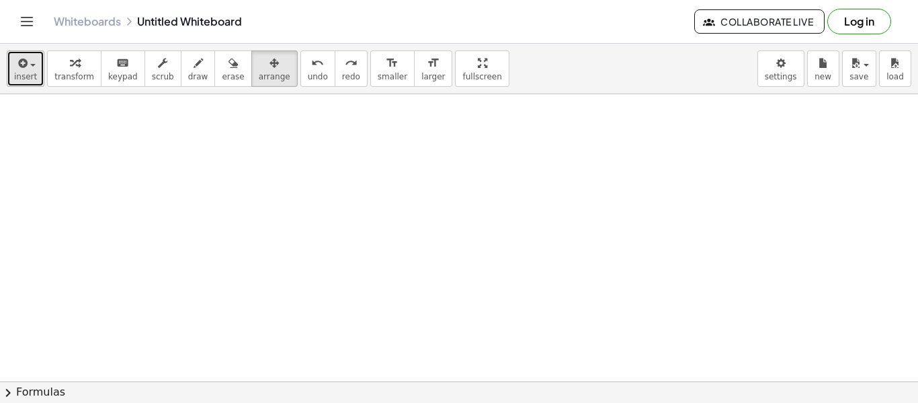
click at [34, 73] on span "insert" at bounding box center [25, 76] width 23 height 9
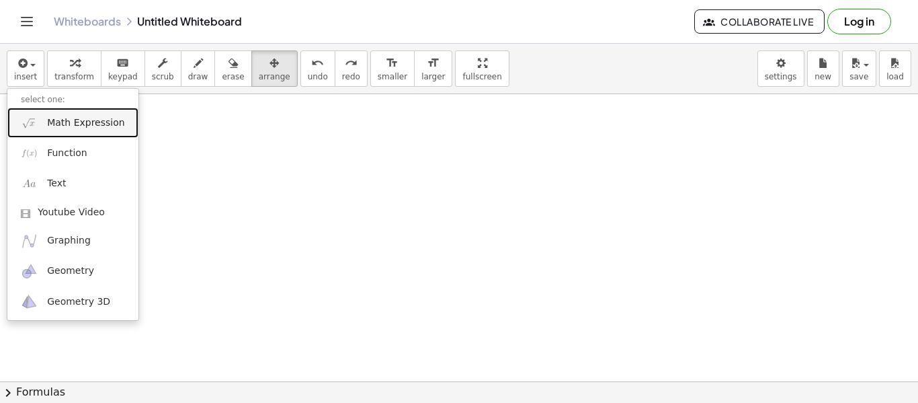
click at [95, 119] on span "Math Expression" at bounding box center [85, 122] width 77 height 13
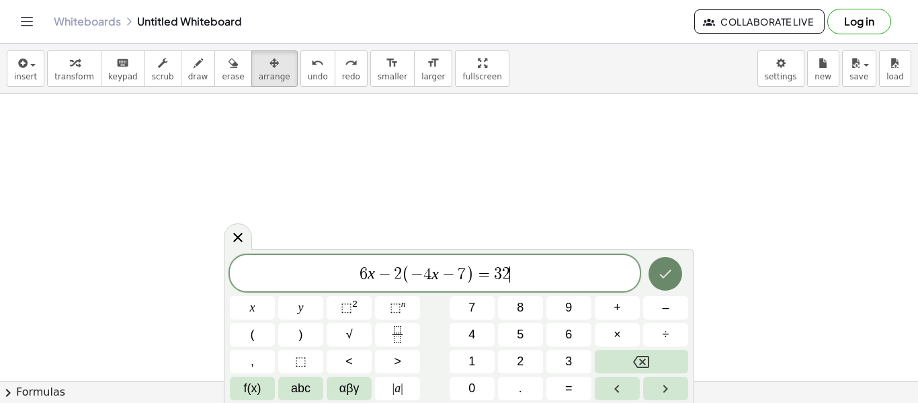
click at [663, 270] on icon "Done" at bounding box center [665, 274] width 16 height 16
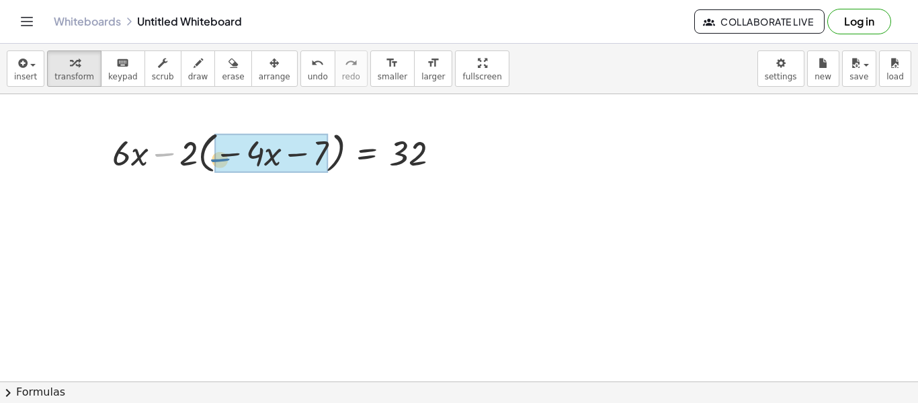
drag, startPoint x: 161, startPoint y: 155, endPoint x: 220, endPoint y: 161, distance: 59.4
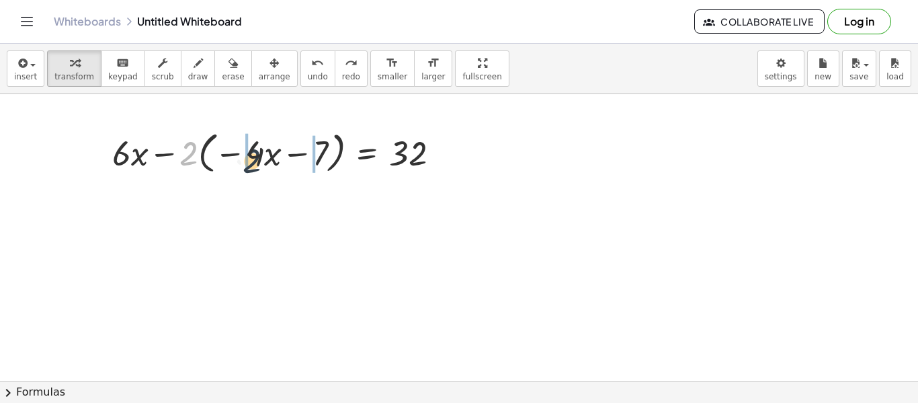
drag, startPoint x: 190, startPoint y: 157, endPoint x: 255, endPoint y: 164, distance: 64.9
click at [255, 164] on div at bounding box center [282, 151] width 352 height 51
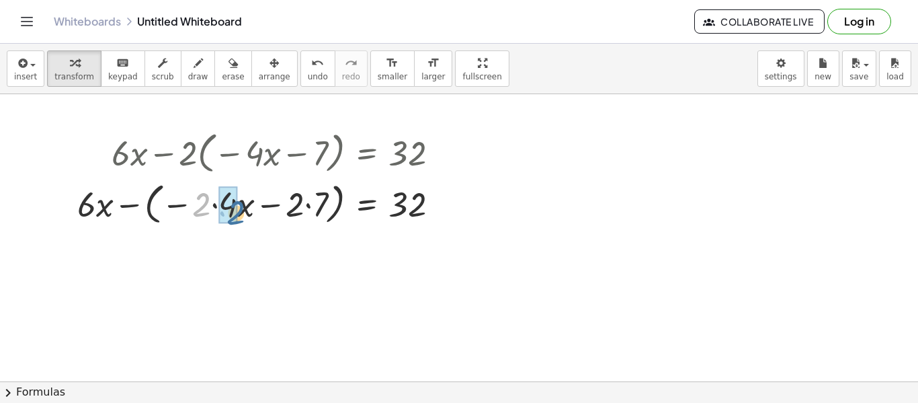
drag, startPoint x: 199, startPoint y: 202, endPoint x: 233, endPoint y: 210, distance: 35.2
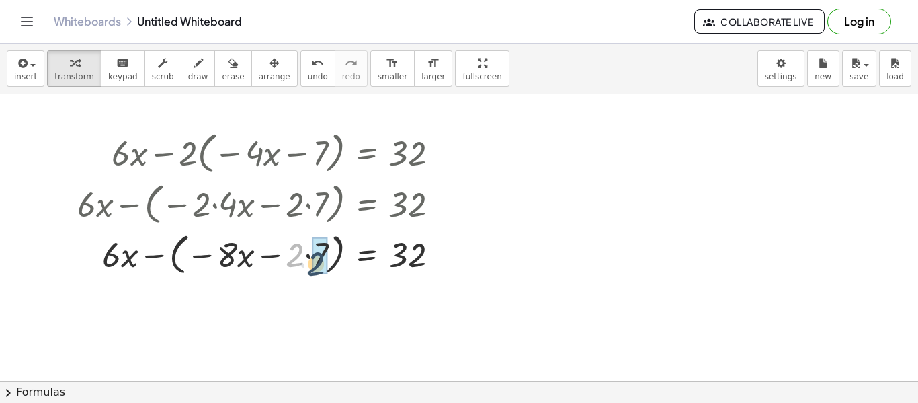
drag, startPoint x: 291, startPoint y: 249, endPoint x: 312, endPoint y: 257, distance: 22.6
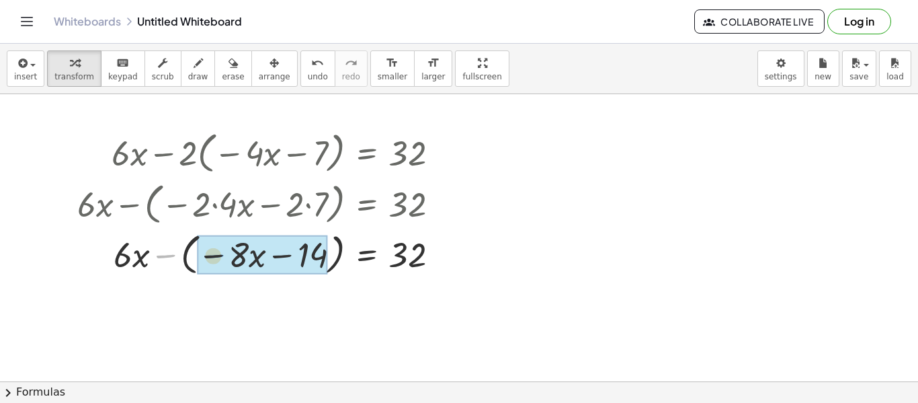
drag, startPoint x: 165, startPoint y: 257, endPoint x: 215, endPoint y: 258, distance: 50.4
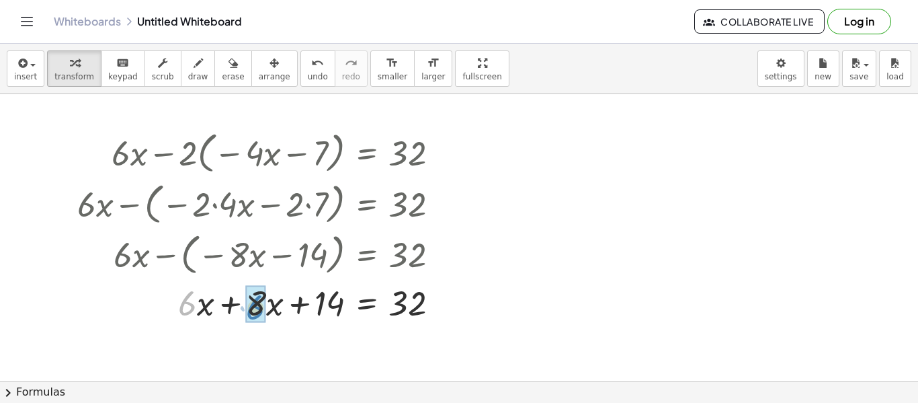
drag, startPoint x: 195, startPoint y: 305, endPoint x: 264, endPoint y: 310, distance: 69.4
drag, startPoint x: 204, startPoint y: 305, endPoint x: 255, endPoint y: 310, distance: 52.0
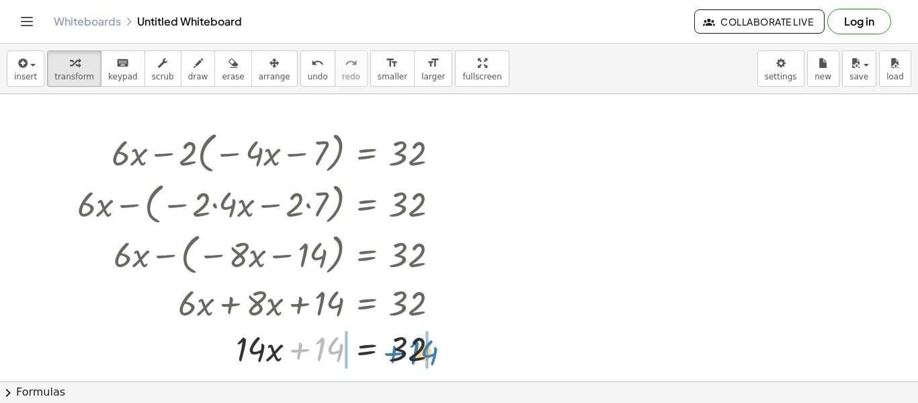
drag, startPoint x: 319, startPoint y: 352, endPoint x: 413, endPoint y: 356, distance: 94.2
click at [413, 356] on div at bounding box center [264, 348] width 386 height 46
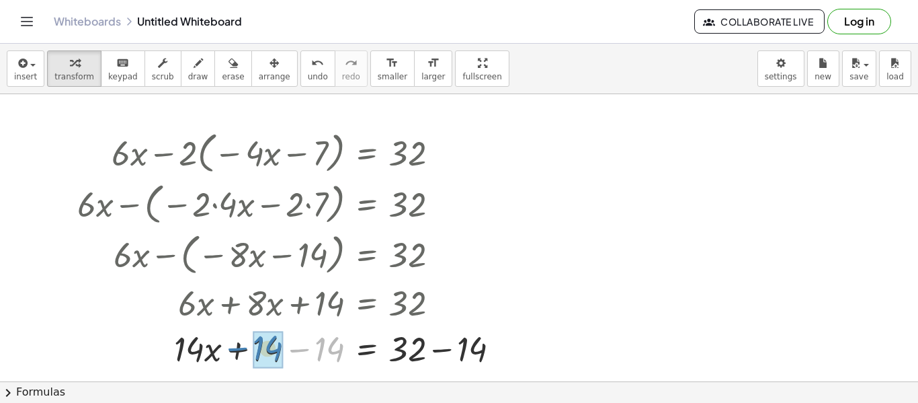
drag, startPoint x: 327, startPoint y: 360, endPoint x: 267, endPoint y: 360, distance: 59.8
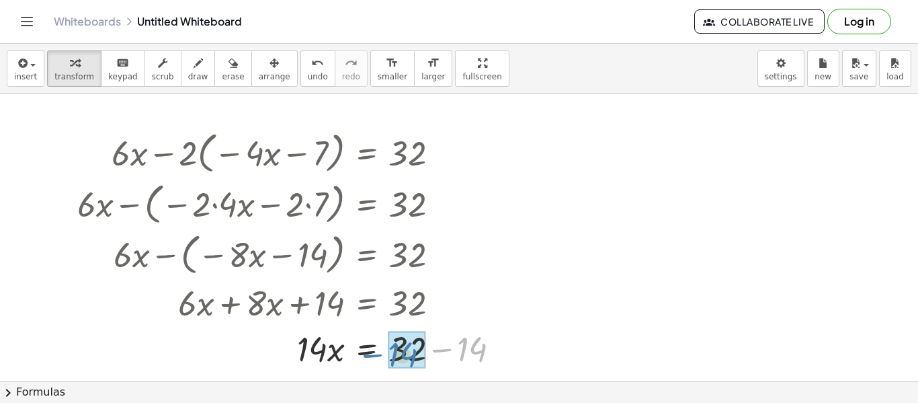
drag, startPoint x: 460, startPoint y: 350, endPoint x: 393, endPoint y: 357, distance: 67.6
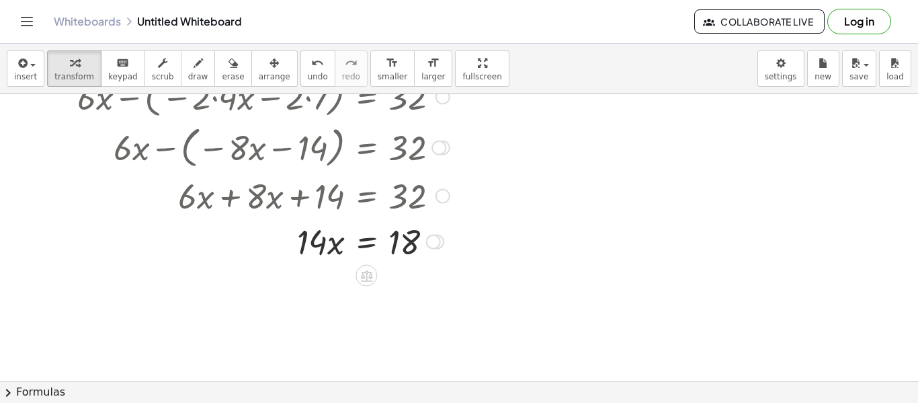
scroll to position [135, 0]
drag, startPoint x: 471, startPoint y: 243, endPoint x: 417, endPoint y: 247, distance: 53.9
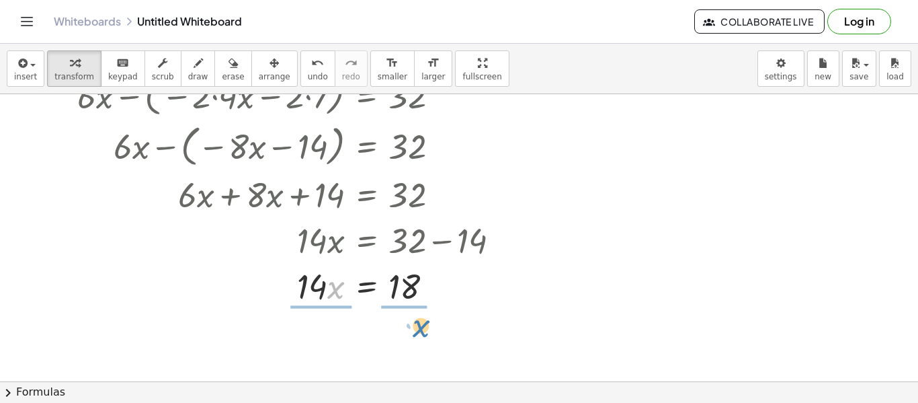
drag, startPoint x: 329, startPoint y: 295, endPoint x: 415, endPoint y: 334, distance: 93.8
click at [415, 334] on div "+ · 6 · x − · 2 · ( − · 4 · x − 7 ) = 32 + · 6 · x − ( − · 2 · 4 · x − · 2 · 7 …" at bounding box center [459, 289] width 918 height 661
drag, startPoint x: 313, startPoint y: 290, endPoint x: 399, endPoint y: 317, distance: 89.9
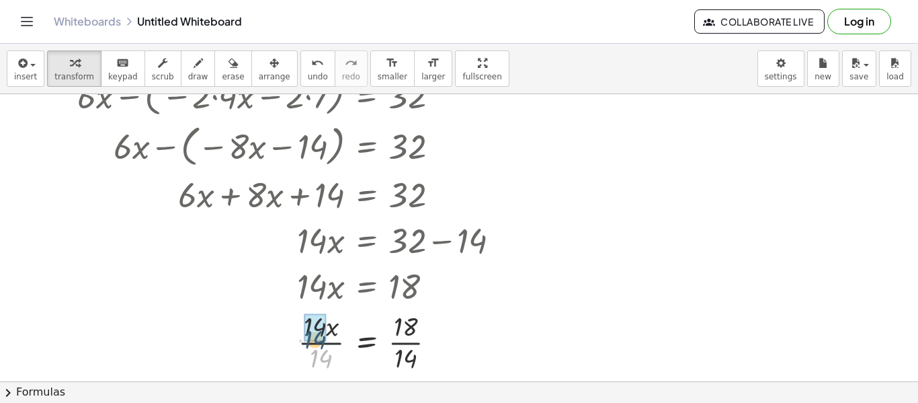
drag, startPoint x: 323, startPoint y: 356, endPoint x: 316, endPoint y: 336, distance: 21.3
drag, startPoint x: 405, startPoint y: 362, endPoint x: 405, endPoint y: 336, distance: 25.5
drag, startPoint x: 405, startPoint y: 360, endPoint x: 406, endPoint y: 321, distance: 39.7
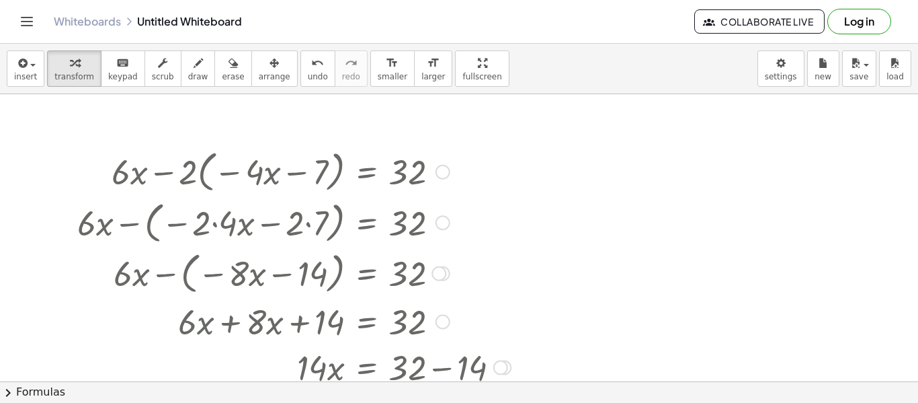
scroll to position [0, 0]
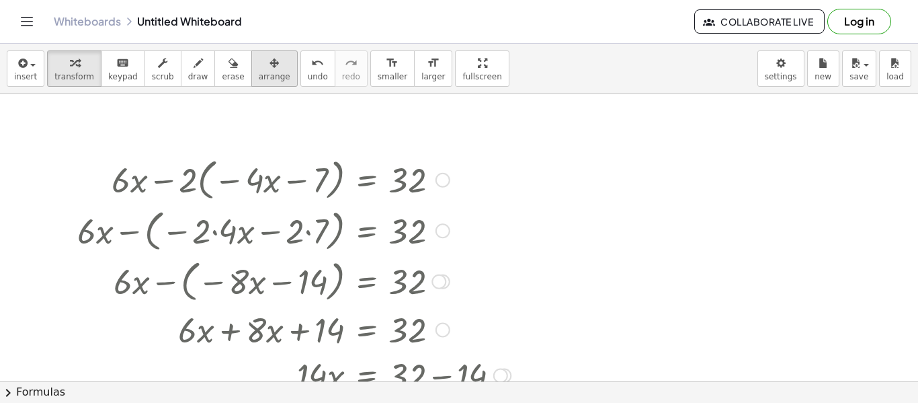
click at [270, 63] on icon "button" at bounding box center [274, 63] width 9 height 16
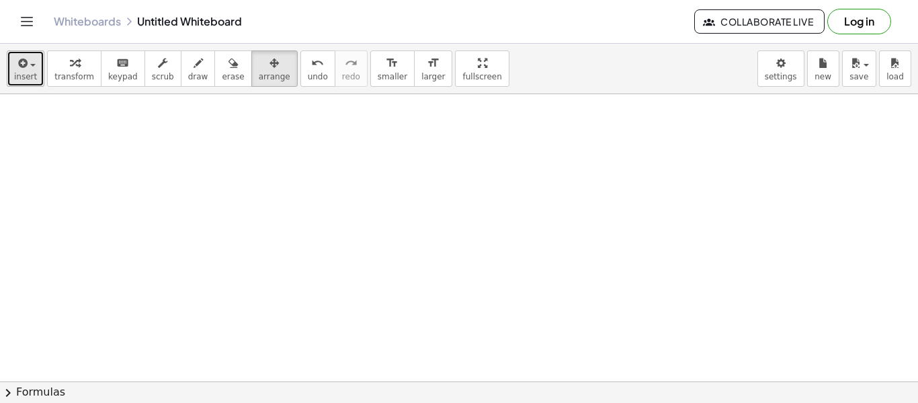
click at [30, 67] on div "button" at bounding box center [25, 62] width 23 height 16
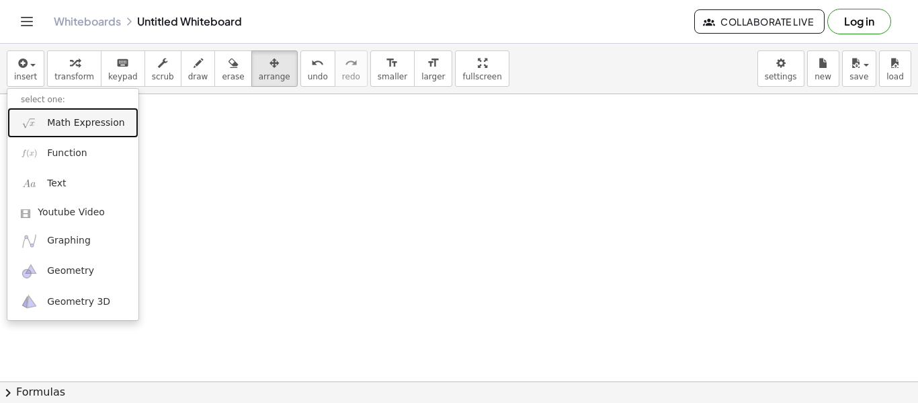
click at [76, 117] on span "Math Expression" at bounding box center [85, 122] width 77 height 13
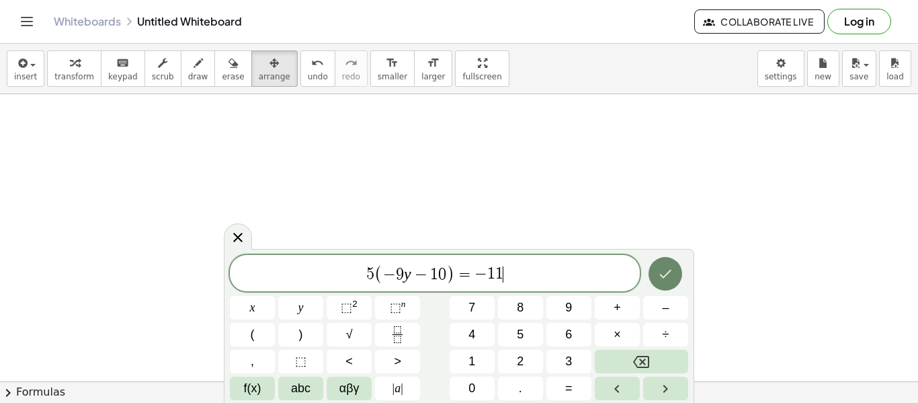
click at [661, 275] on icon "Done" at bounding box center [666, 274] width 12 height 9
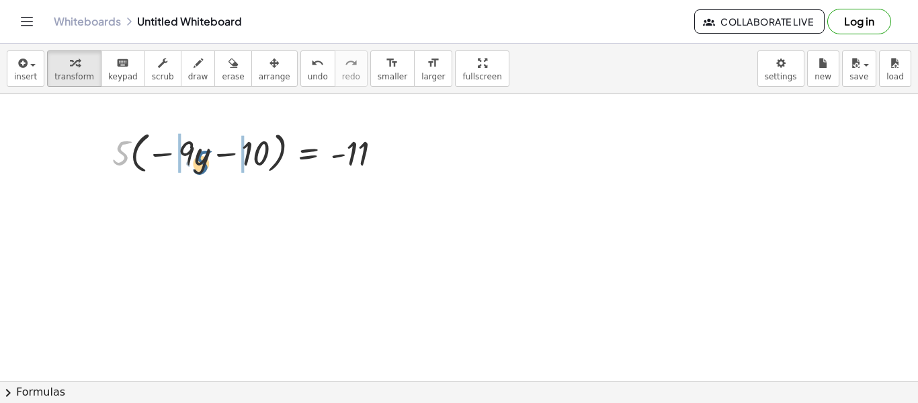
drag, startPoint x: 121, startPoint y: 159, endPoint x: 200, endPoint y: 169, distance: 79.2
click at [200, 169] on div at bounding box center [253, 151] width 294 height 51
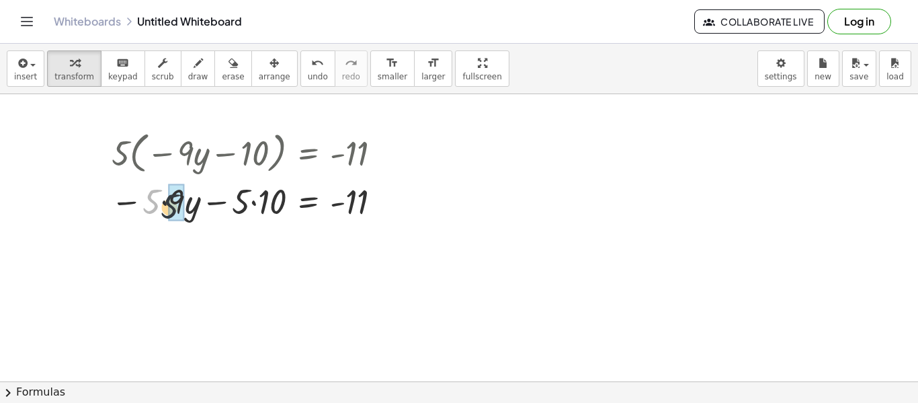
drag, startPoint x: 149, startPoint y: 200, endPoint x: 171, endPoint y: 206, distance: 23.0
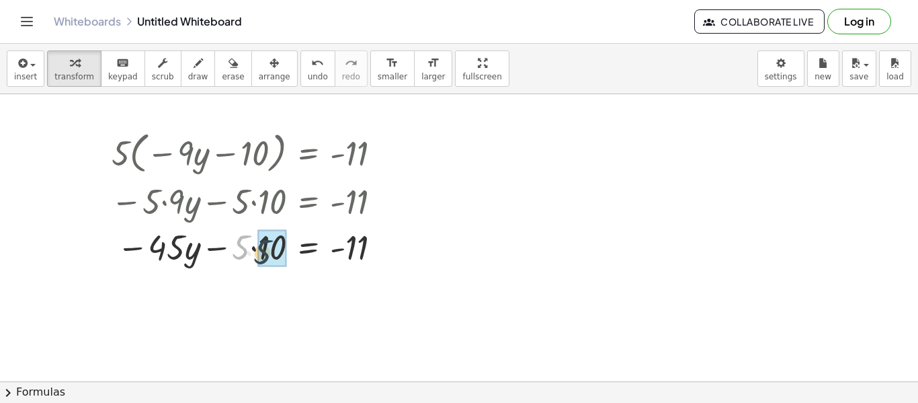
drag, startPoint x: 237, startPoint y: 249, endPoint x: 259, endPoint y: 254, distance: 22.2
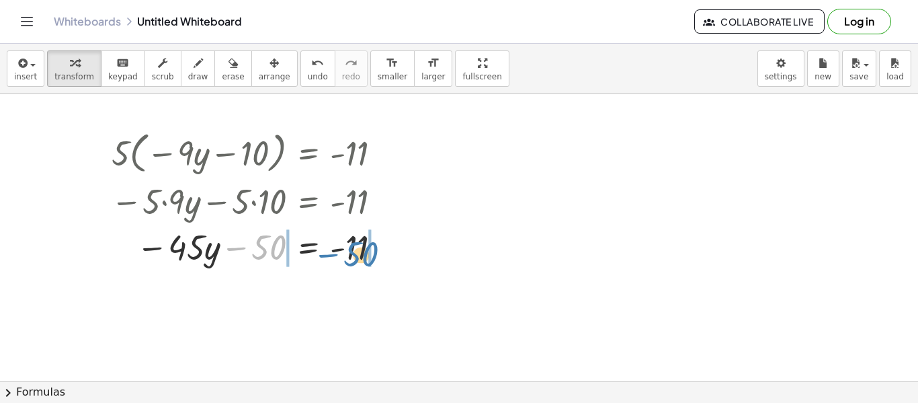
drag, startPoint x: 263, startPoint y: 251, endPoint x: 356, endPoint y: 258, distance: 93.1
click at [356, 258] on div at bounding box center [251, 246] width 294 height 46
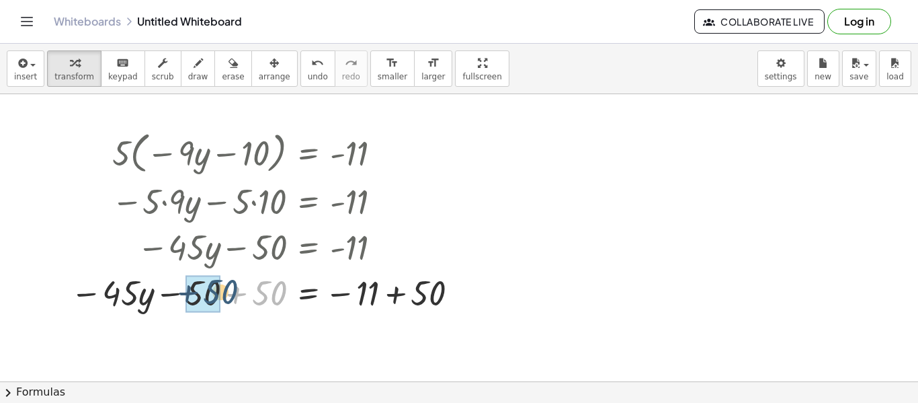
drag, startPoint x: 270, startPoint y: 288, endPoint x: 221, endPoint y: 288, distance: 49.1
click at [221, 288] on div at bounding box center [267, 292] width 407 height 46
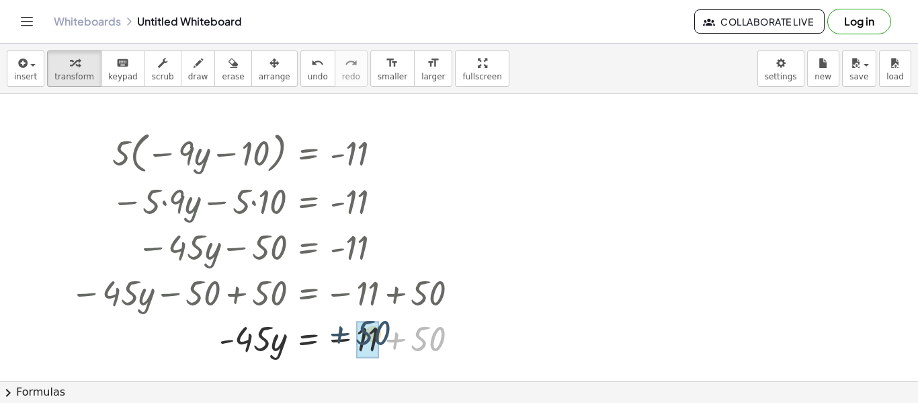
drag, startPoint x: 431, startPoint y: 334, endPoint x: 374, endPoint y: 329, distance: 56.7
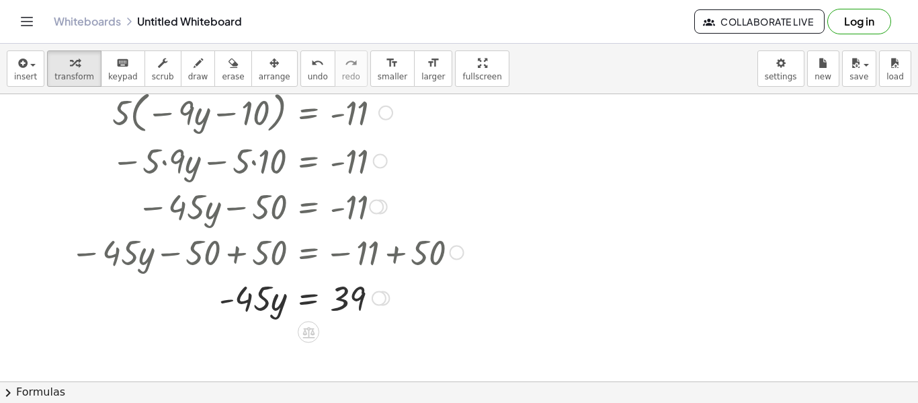
scroll to position [67, 0]
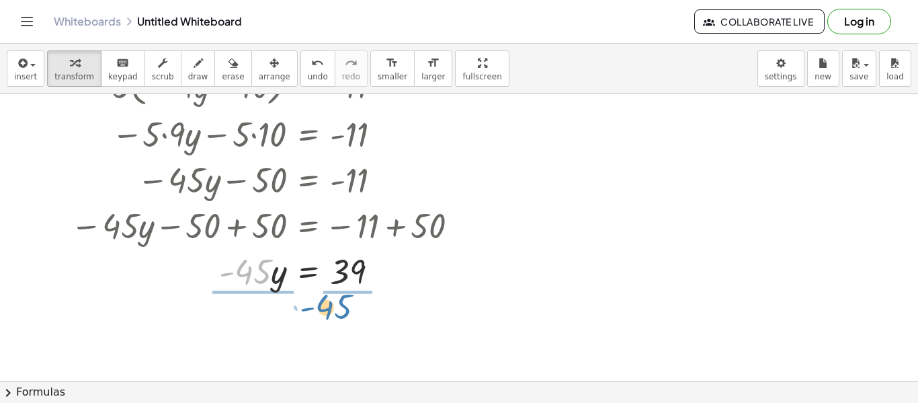
drag, startPoint x: 245, startPoint y: 270, endPoint x: 327, endPoint y: 306, distance: 90.0
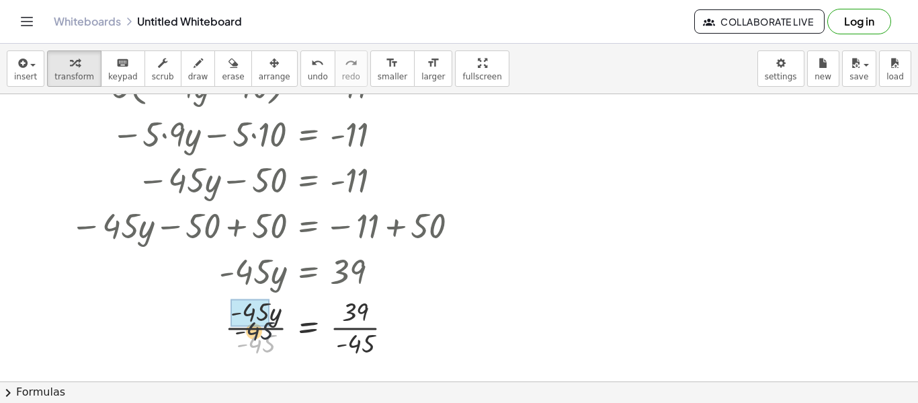
drag, startPoint x: 260, startPoint y: 343, endPoint x: 257, endPoint y: 320, distance: 23.8
drag, startPoint x: 365, startPoint y: 350, endPoint x: 356, endPoint y: 322, distance: 28.9
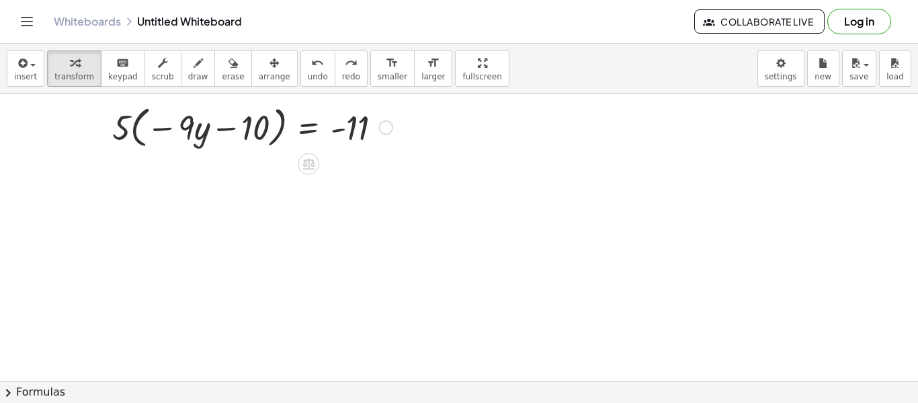
scroll to position [0, 0]
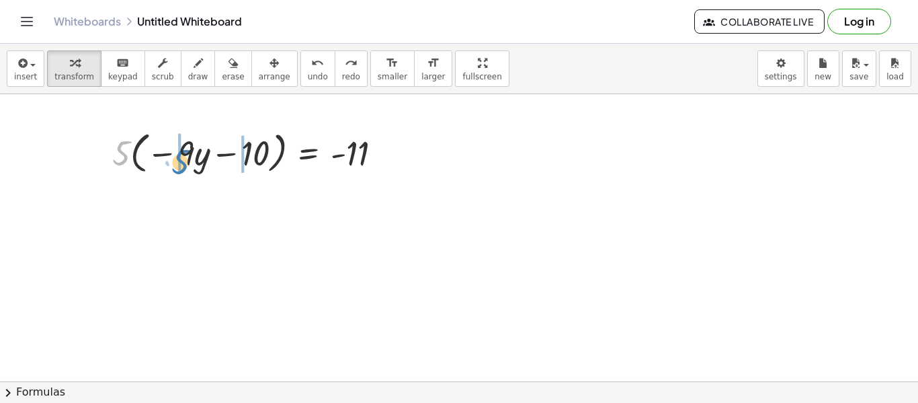
drag, startPoint x: 117, startPoint y: 150, endPoint x: 179, endPoint y: 159, distance: 62.5
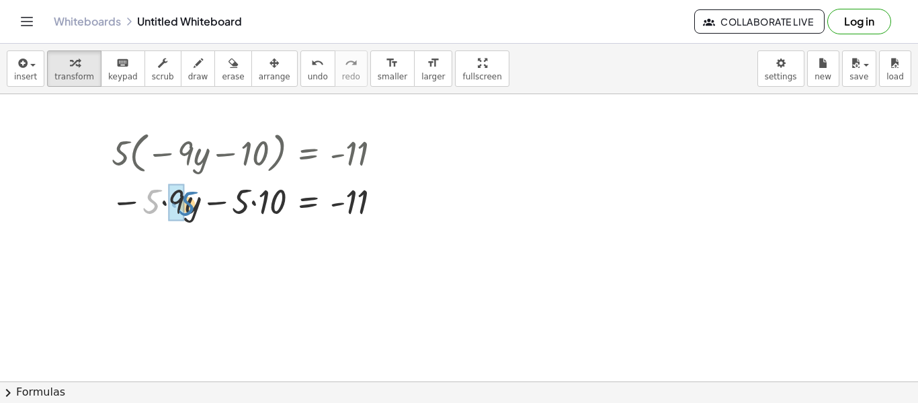
drag, startPoint x: 147, startPoint y: 205, endPoint x: 179, endPoint y: 208, distance: 32.4
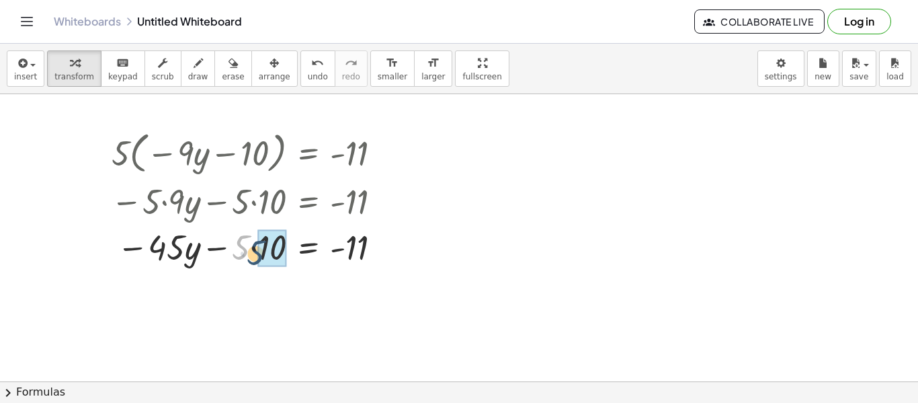
drag, startPoint x: 235, startPoint y: 241, endPoint x: 255, endPoint y: 249, distance: 21.1
click at [255, 249] on div at bounding box center [251, 246] width 294 height 46
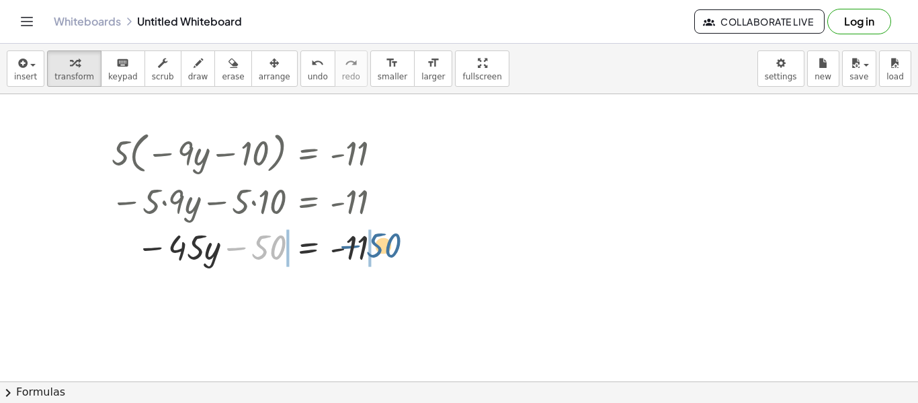
drag, startPoint x: 262, startPoint y: 255, endPoint x: 378, endPoint y: 253, distance: 116.3
click at [378, 253] on div at bounding box center [251, 246] width 294 height 46
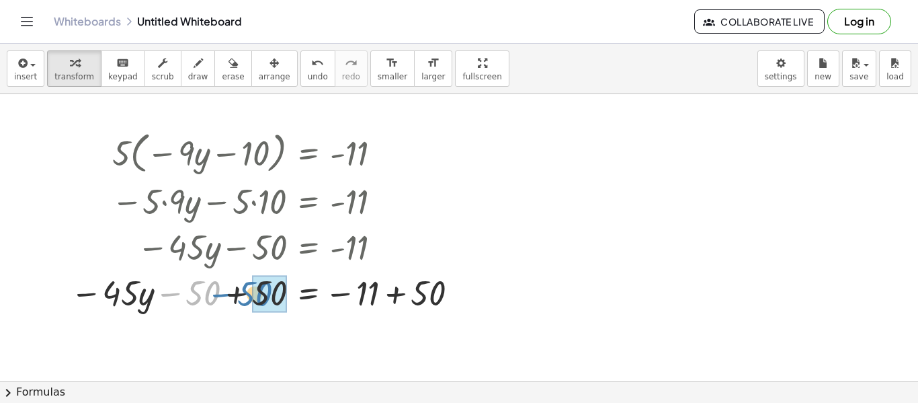
drag, startPoint x: 194, startPoint y: 295, endPoint x: 247, endPoint y: 296, distance: 53.1
click at [247, 296] on div at bounding box center [267, 292] width 407 height 46
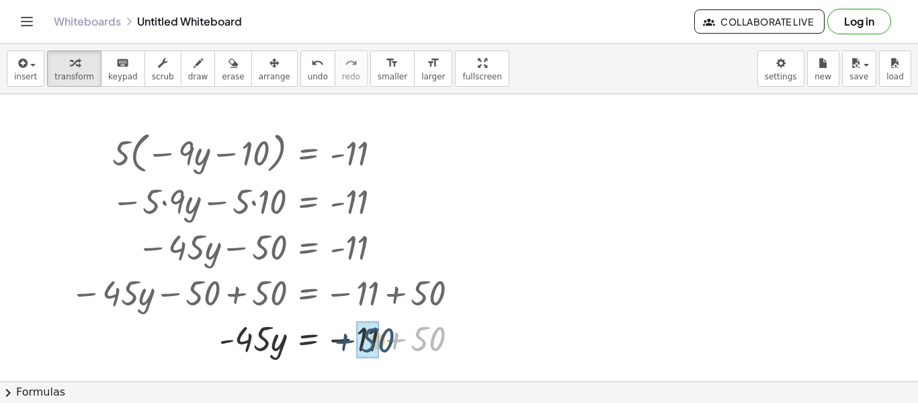
drag, startPoint x: 424, startPoint y: 337, endPoint x: 370, endPoint y: 339, distance: 53.8
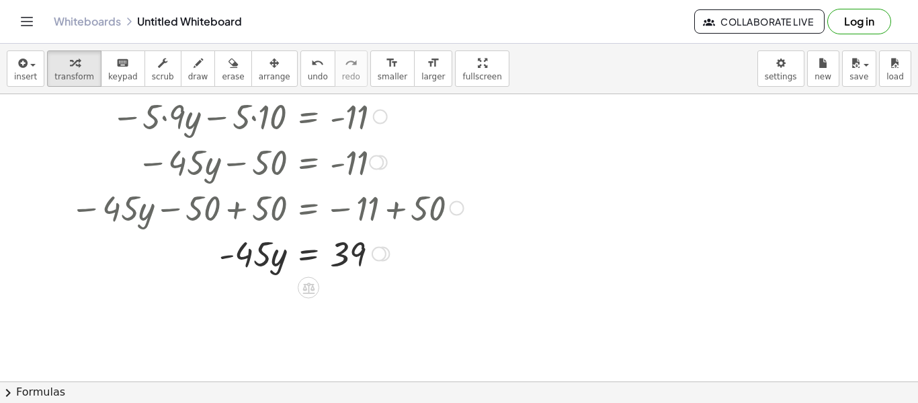
scroll to position [117, 0]
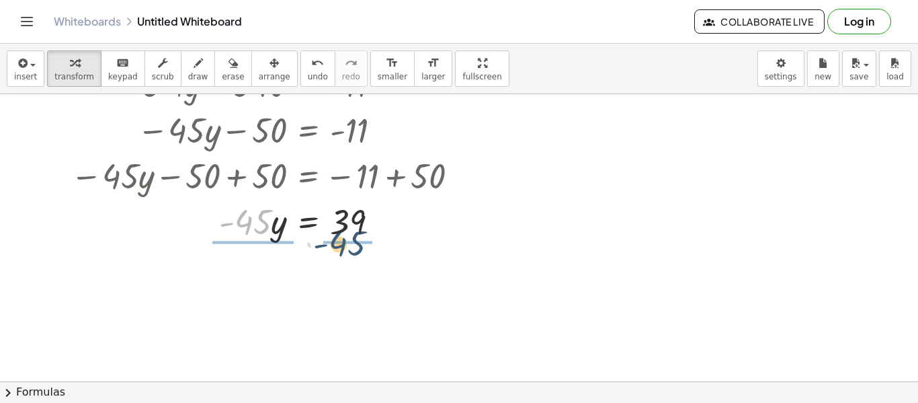
drag, startPoint x: 267, startPoint y: 230, endPoint x: 361, endPoint y: 252, distance: 96.7
click at [361, 252] on div "· 5 · ( − · 9 · y − 10 ) = - 11 − · 5 · 9 · y − · 5 · 10 = - 11 − · 45 · y − · …" at bounding box center [459, 264] width 918 height 574
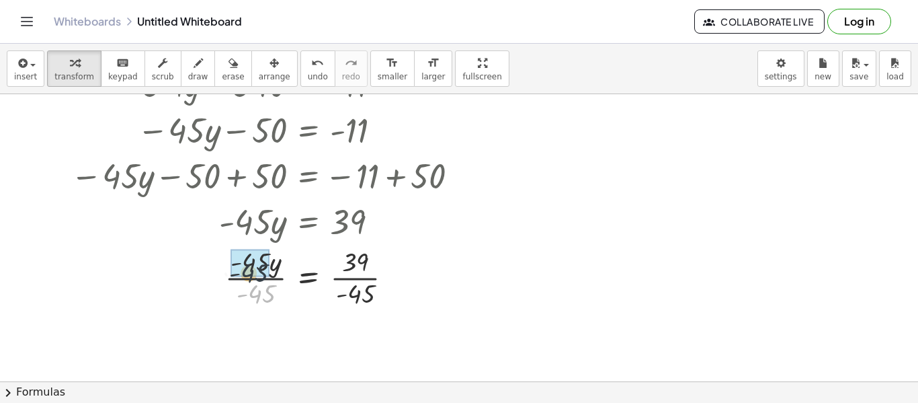
drag, startPoint x: 270, startPoint y: 290, endPoint x: 263, endPoint y: 268, distance: 24.0
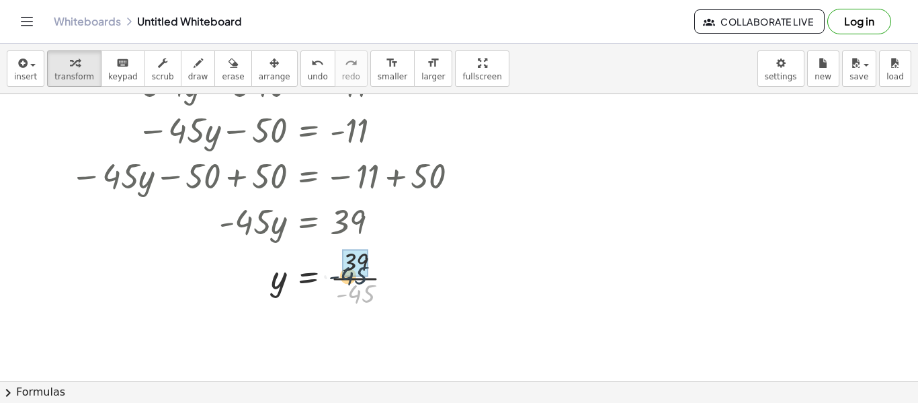
drag, startPoint x: 357, startPoint y: 299, endPoint x: 350, endPoint y: 281, distance: 19.6
click at [350, 281] on div at bounding box center [267, 276] width 407 height 67
